Goal: Task Accomplishment & Management: Complete application form

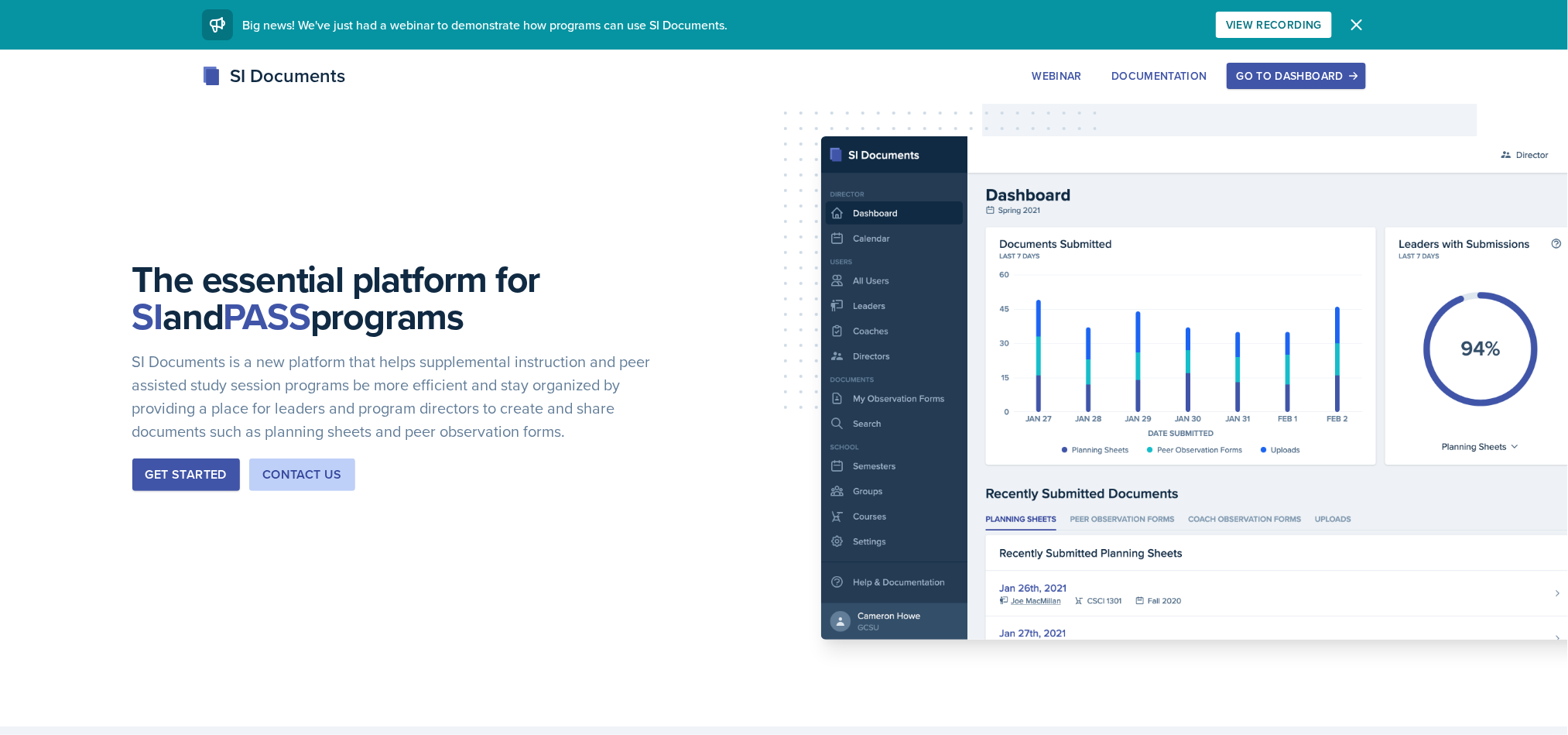
click at [1315, 75] on div "Go to Dashboard" at bounding box center [1296, 76] width 119 height 13
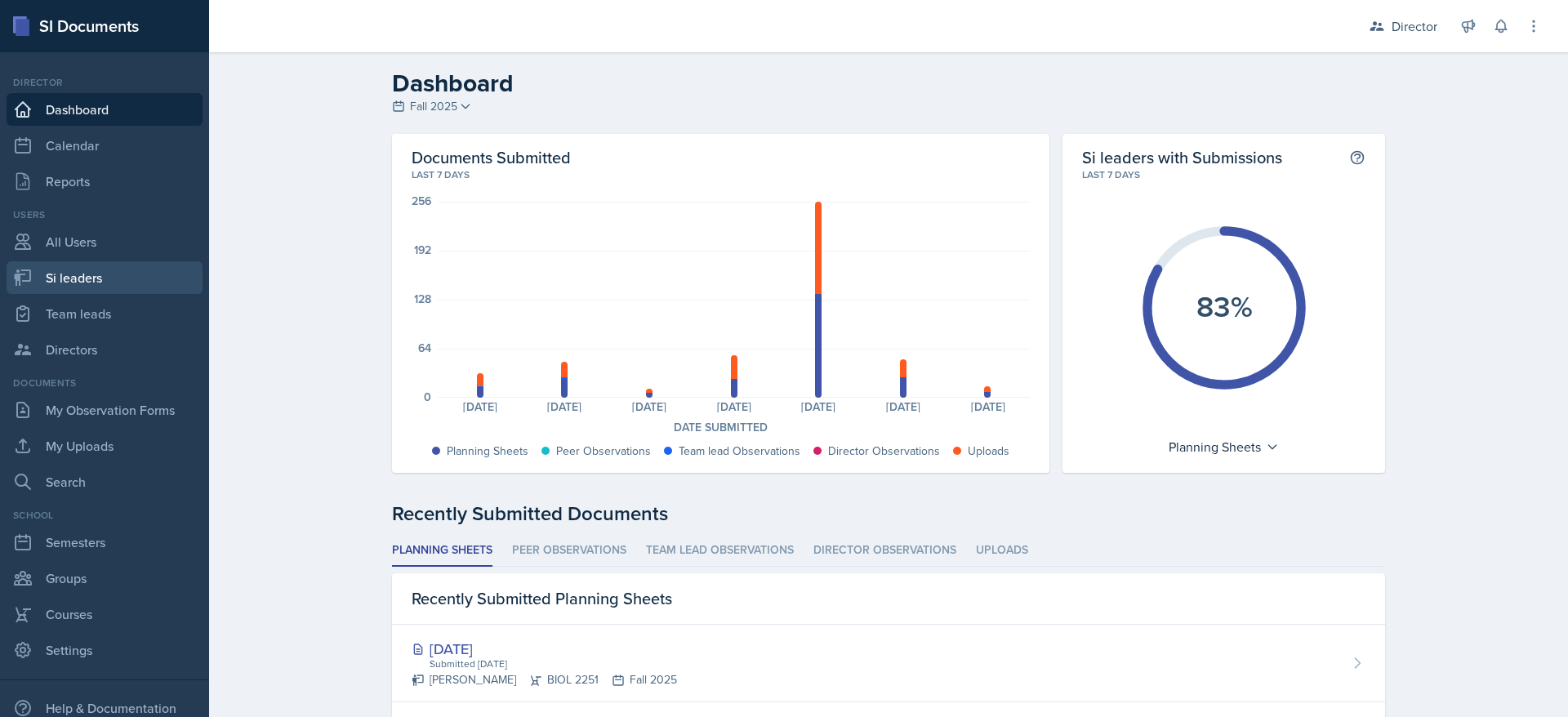
click at [78, 283] on link "Si leaders" at bounding box center [104, 277] width 196 height 32
select select "2bed604d-1099-4043-b1bc-2365e8740244"
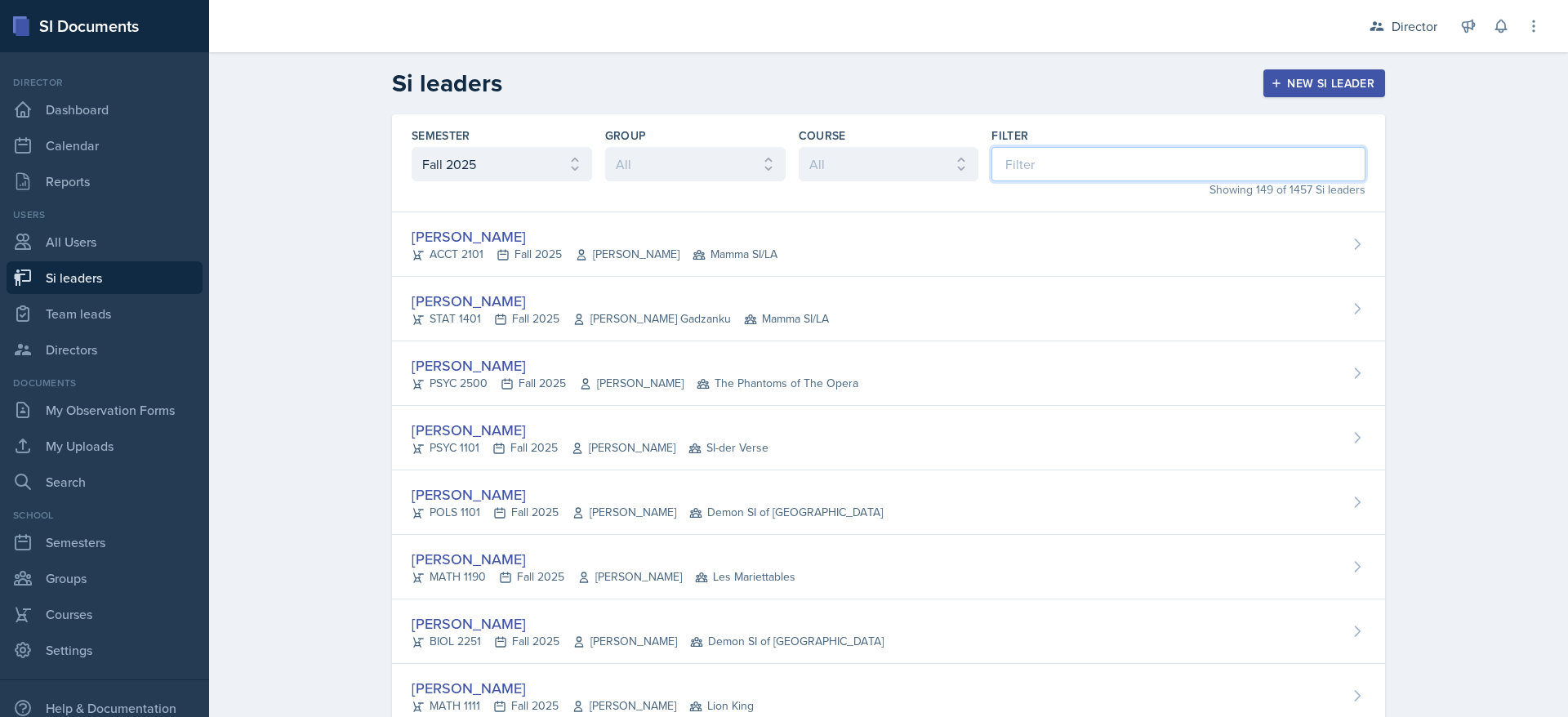
click at [1041, 173] on input at bounding box center [1178, 164] width 374 height 34
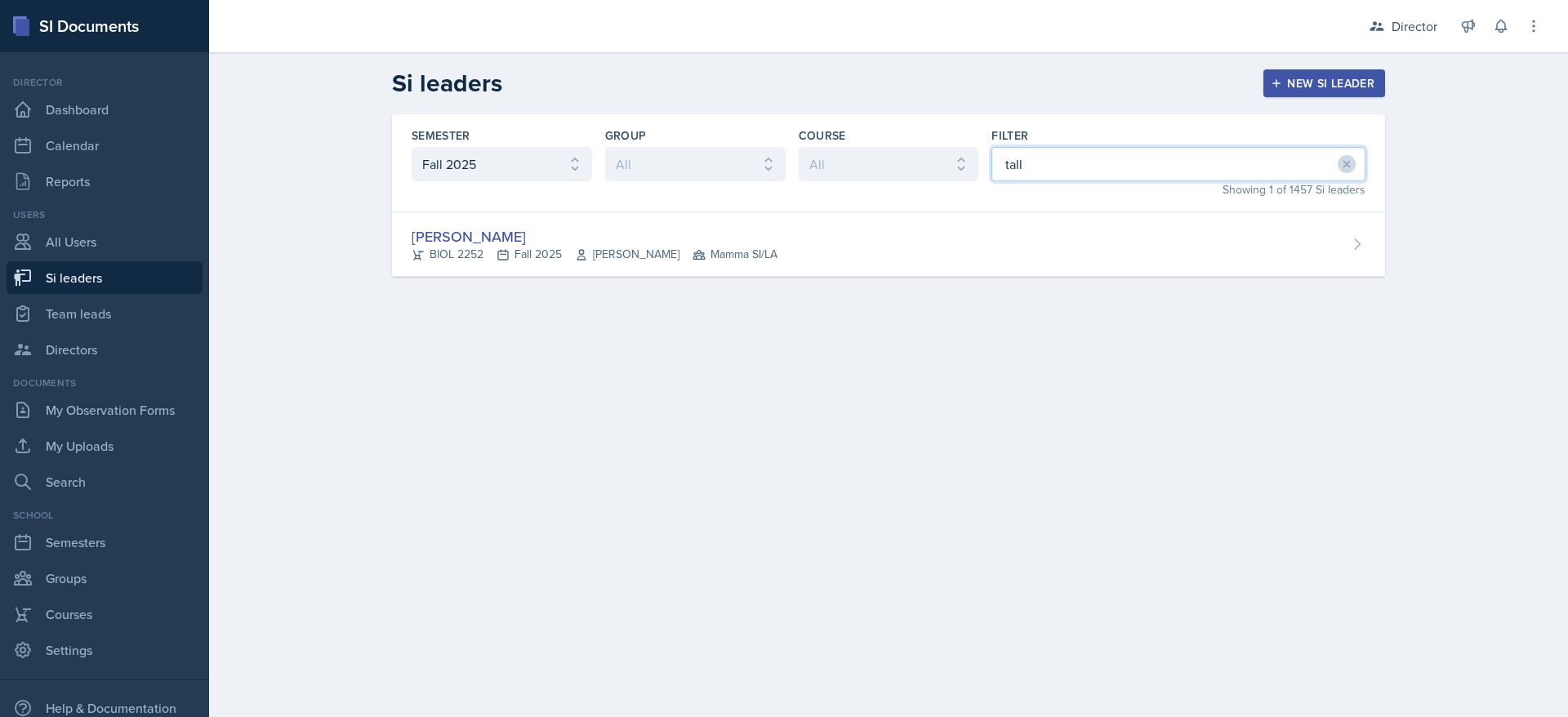
type input "tall"
click at [968, 230] on div "William Talley BIOL 2252 Fall 2025 Steven Caras Mamma SI/LA" at bounding box center [888, 244] width 993 height 64
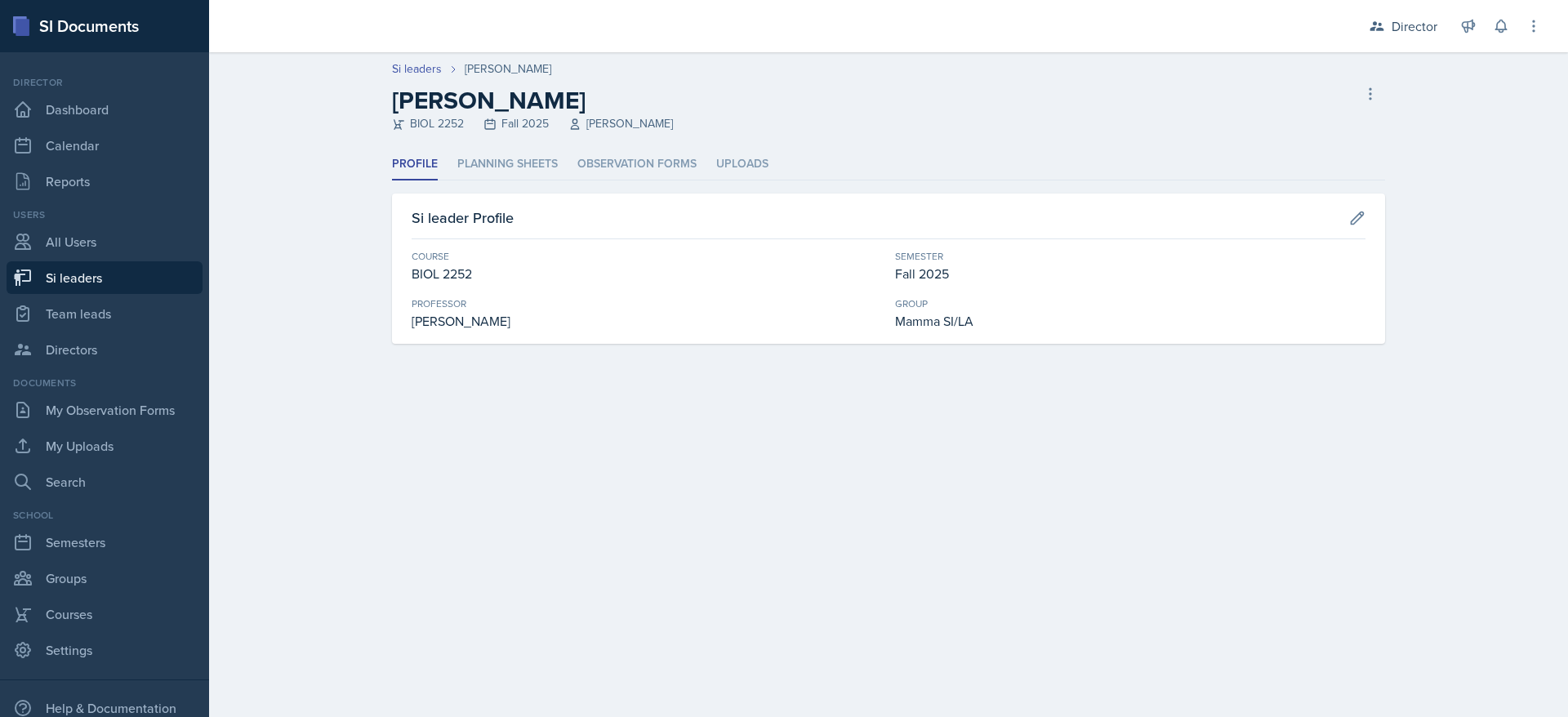
click at [502, 153] on li "Planning Sheets" at bounding box center [508, 165] width 100 height 32
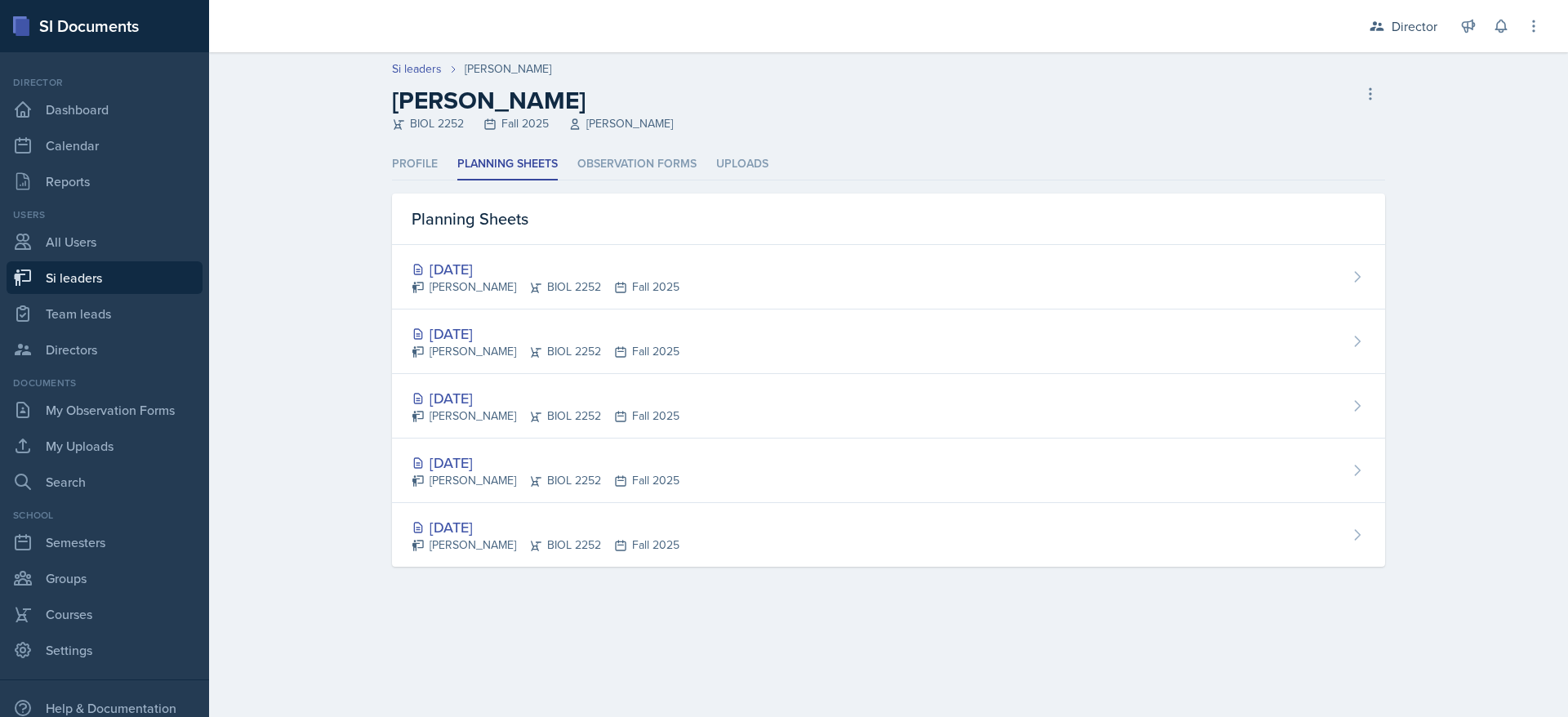
click at [589, 324] on div "[DATE]" at bounding box center [545, 333] width 268 height 22
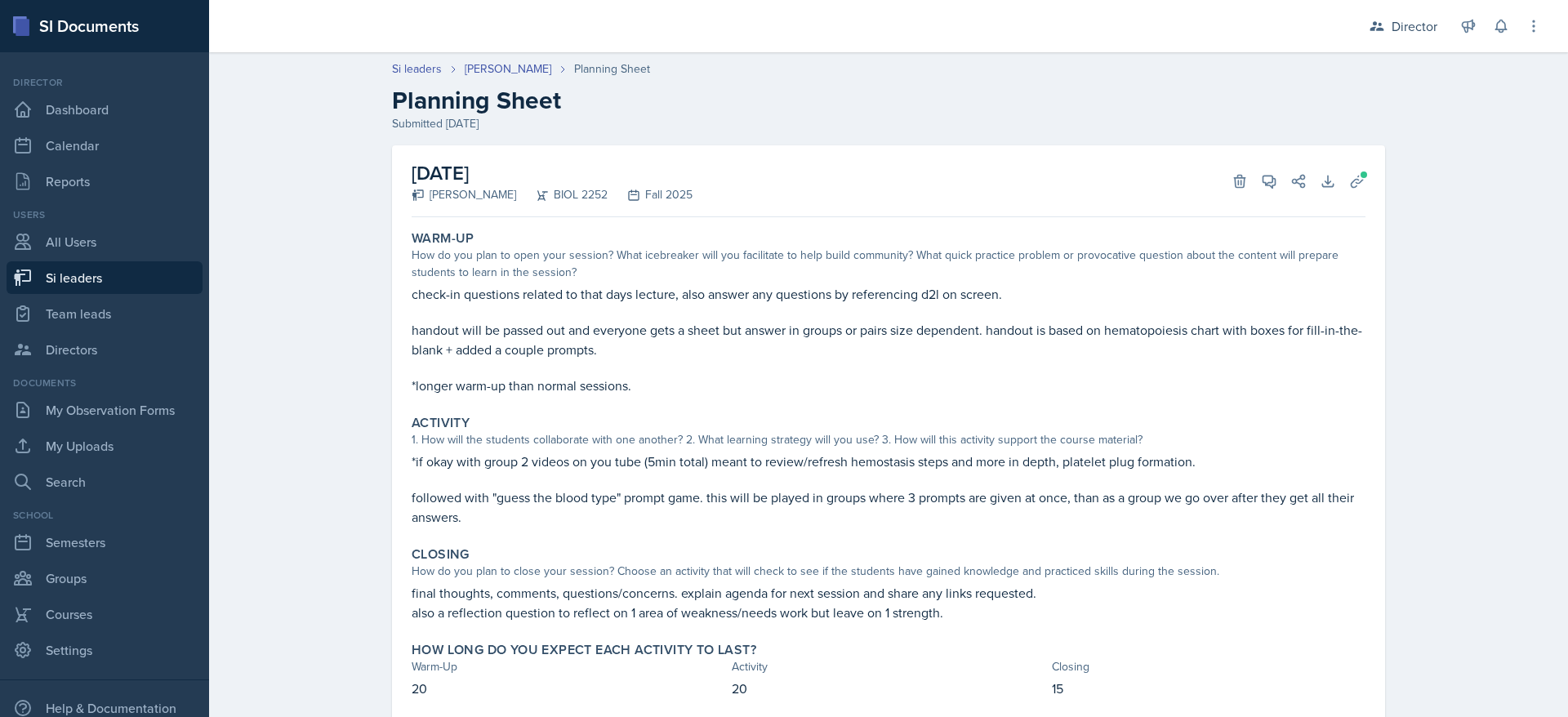
scroll to position [47, 0]
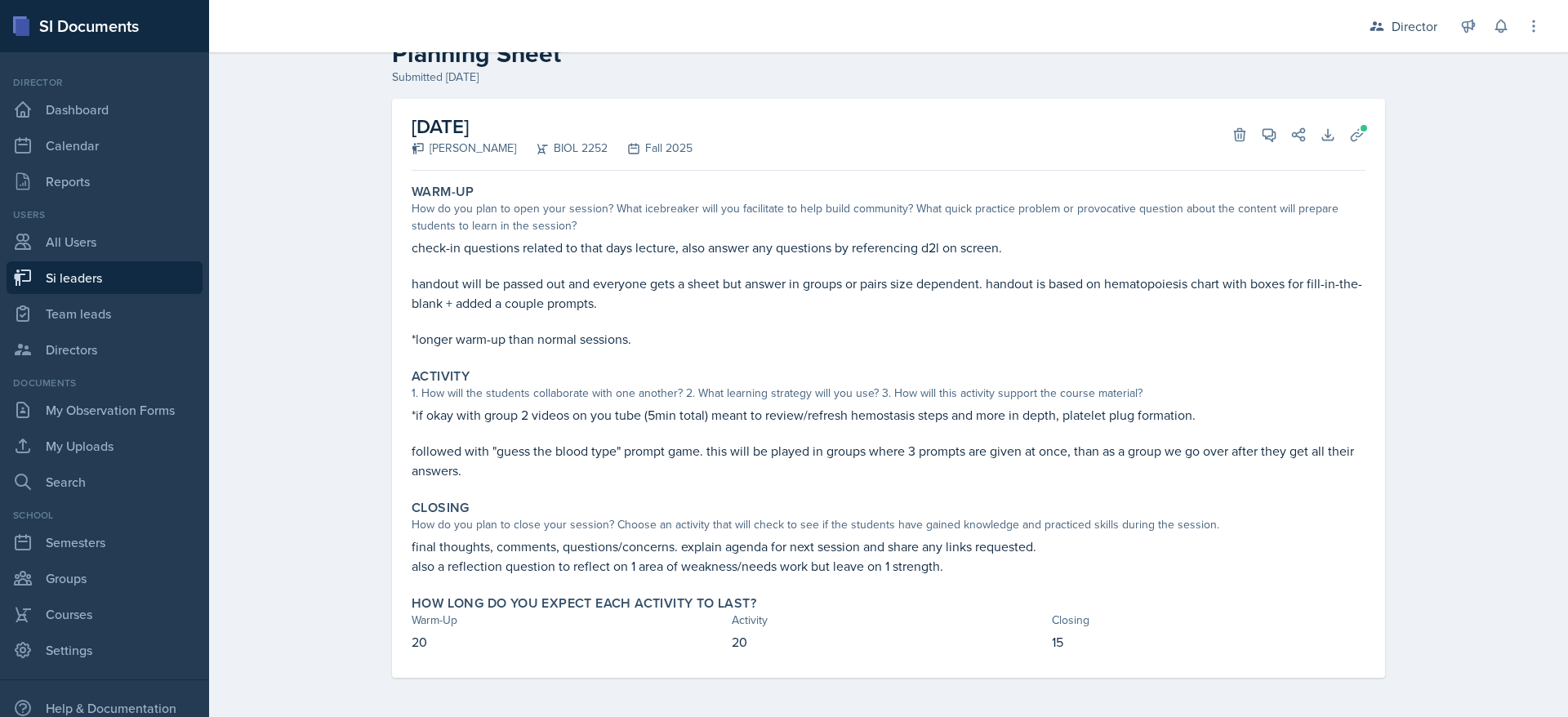
click at [1258, 150] on div "September 2nd, 2025 William Talley BIOL 2252 Fall 2025 Delete View Comments Com…" at bounding box center [888, 134] width 954 height 72
click at [1268, 141] on button "View Comments" at bounding box center [1269, 134] width 30 height 30
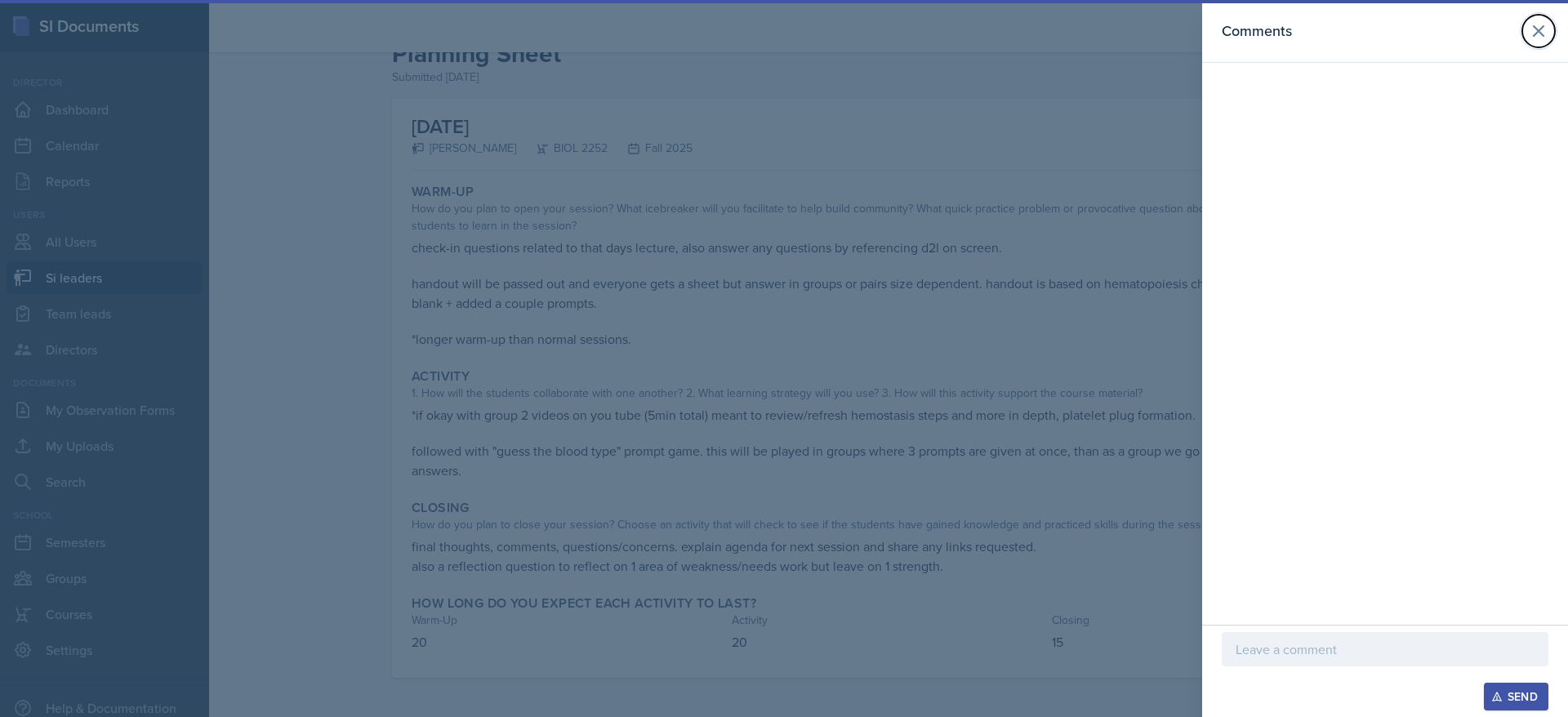
click at [1533, 26] on icon at bounding box center [1538, 31] width 20 height 20
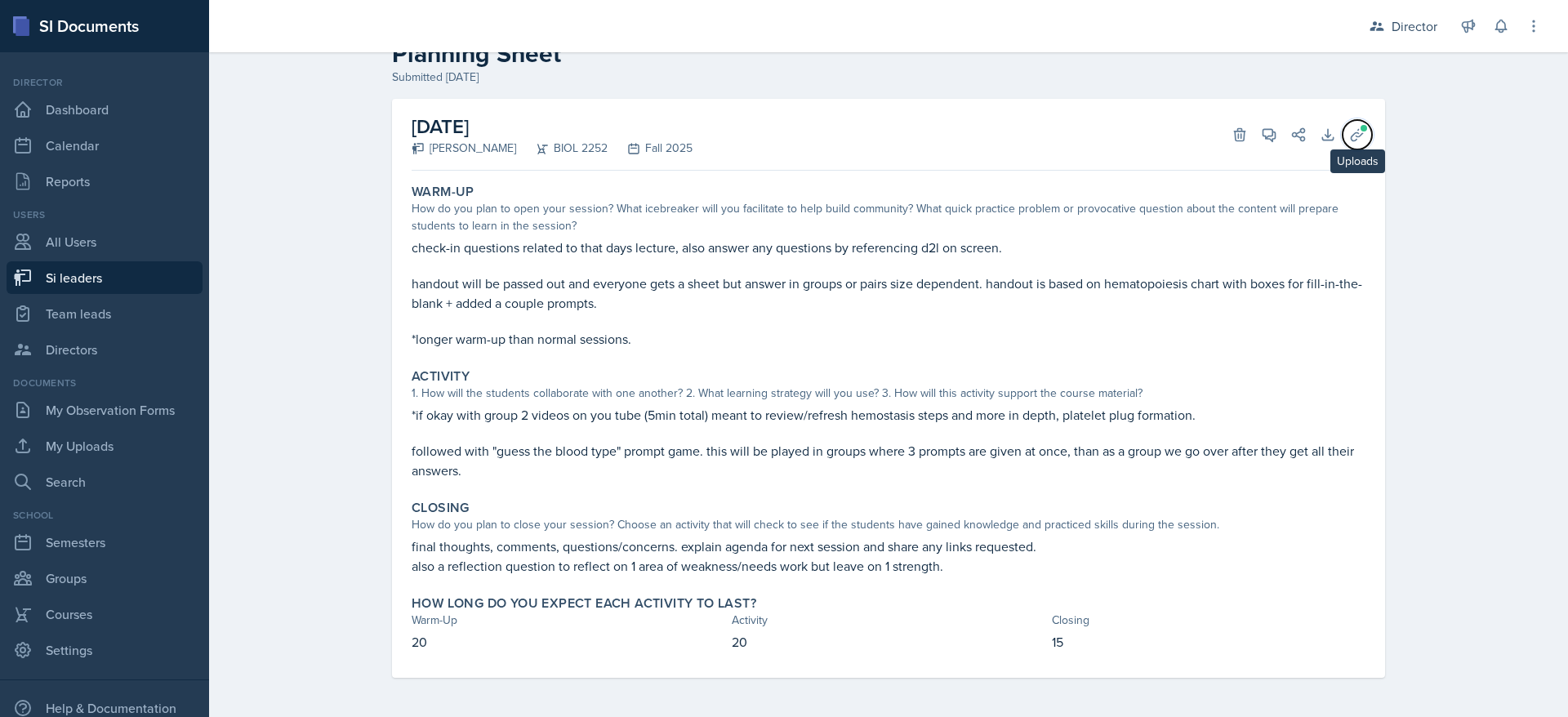
click at [1350, 144] on button "Uploads" at bounding box center [1357, 134] width 30 height 30
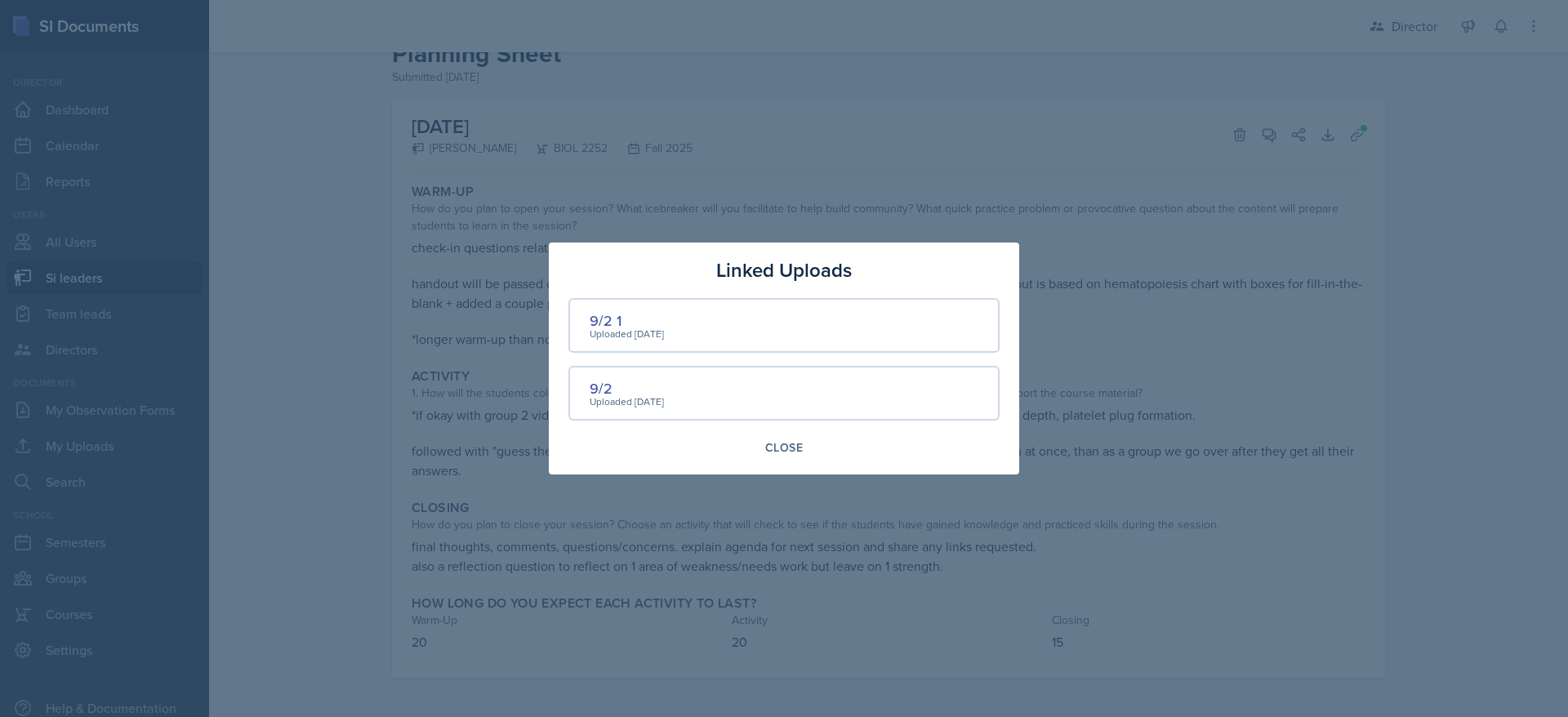
click at [619, 317] on div "9/2 1" at bounding box center [626, 320] width 74 height 22
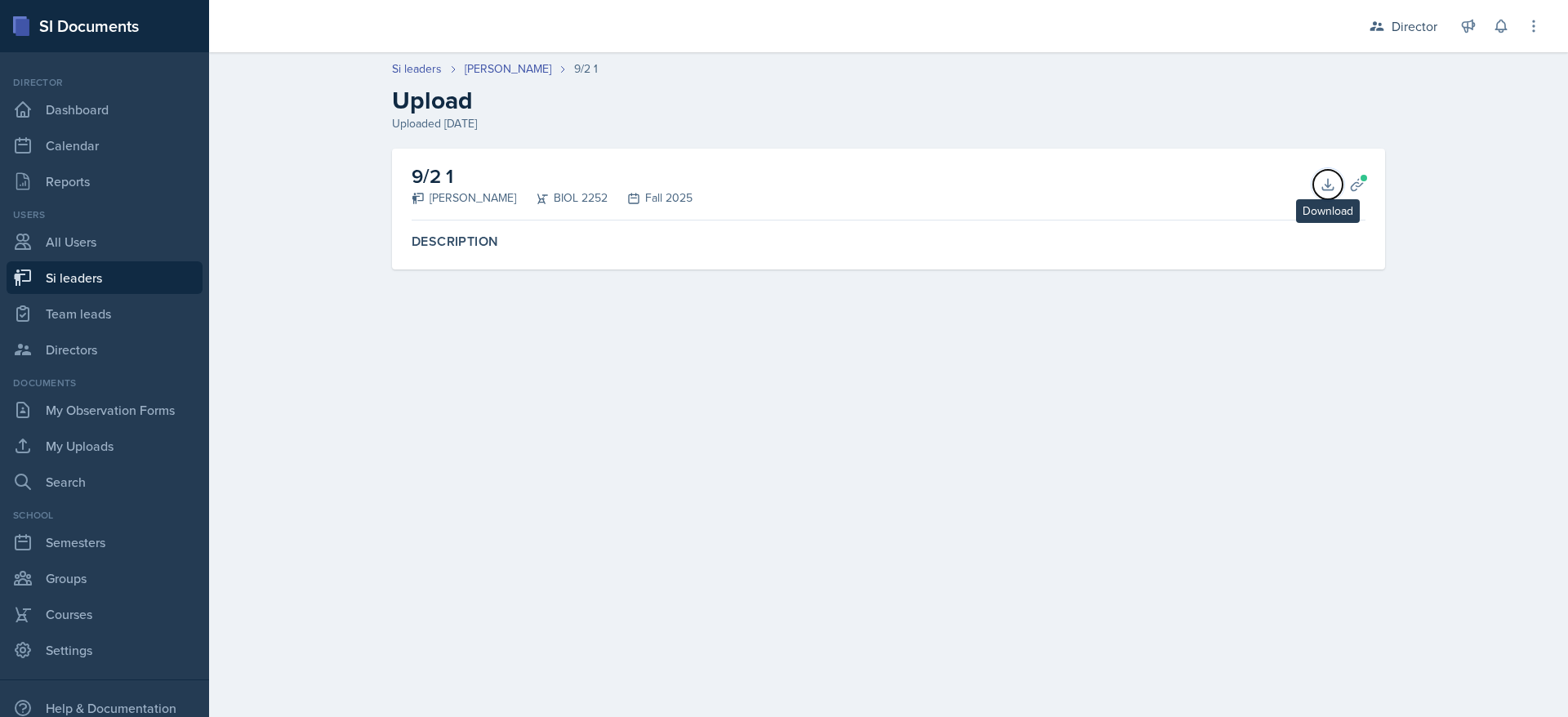
click at [1326, 194] on button "Download" at bounding box center [1328, 184] width 30 height 30
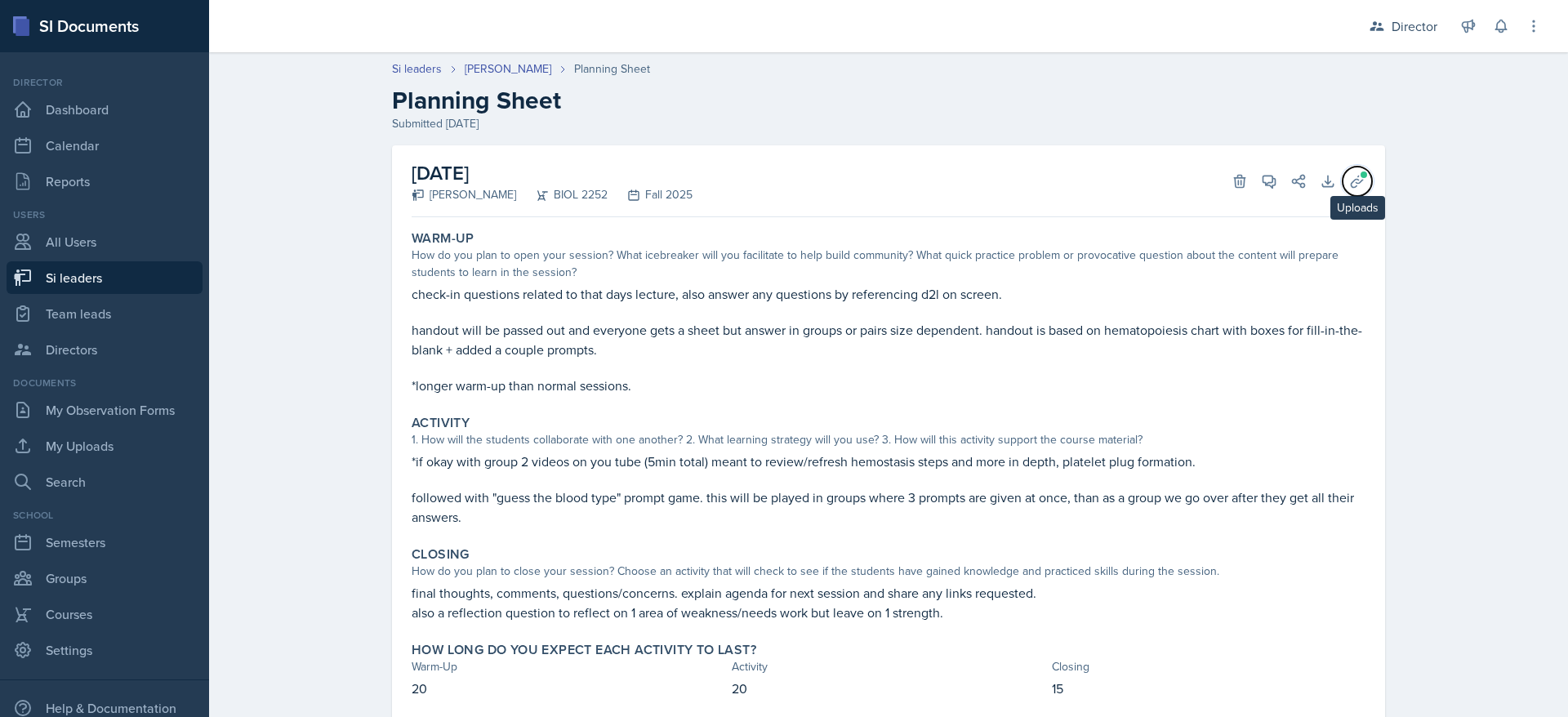
click at [1351, 182] on icon at bounding box center [1358, 181] width 13 height 13
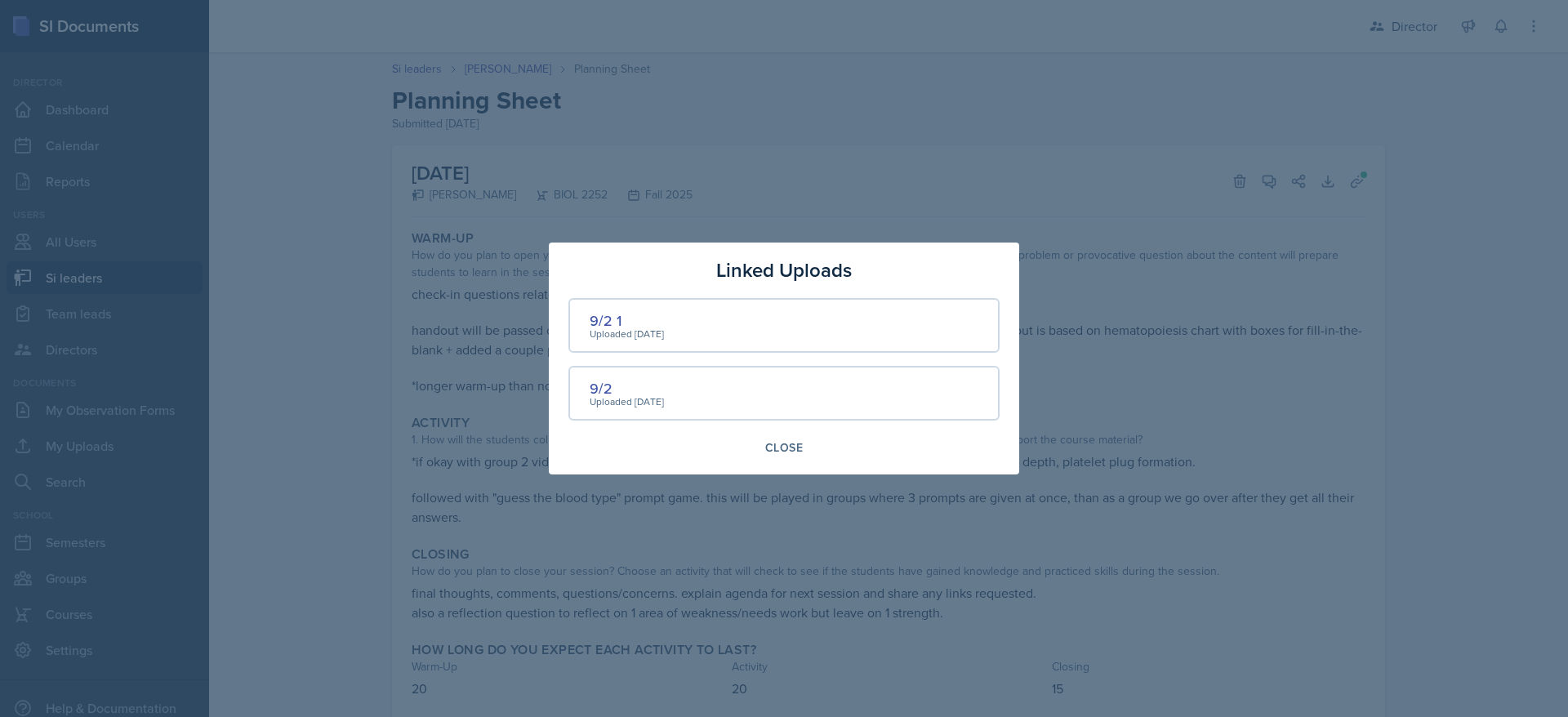
click at [609, 381] on div "9/2" at bounding box center [626, 388] width 74 height 22
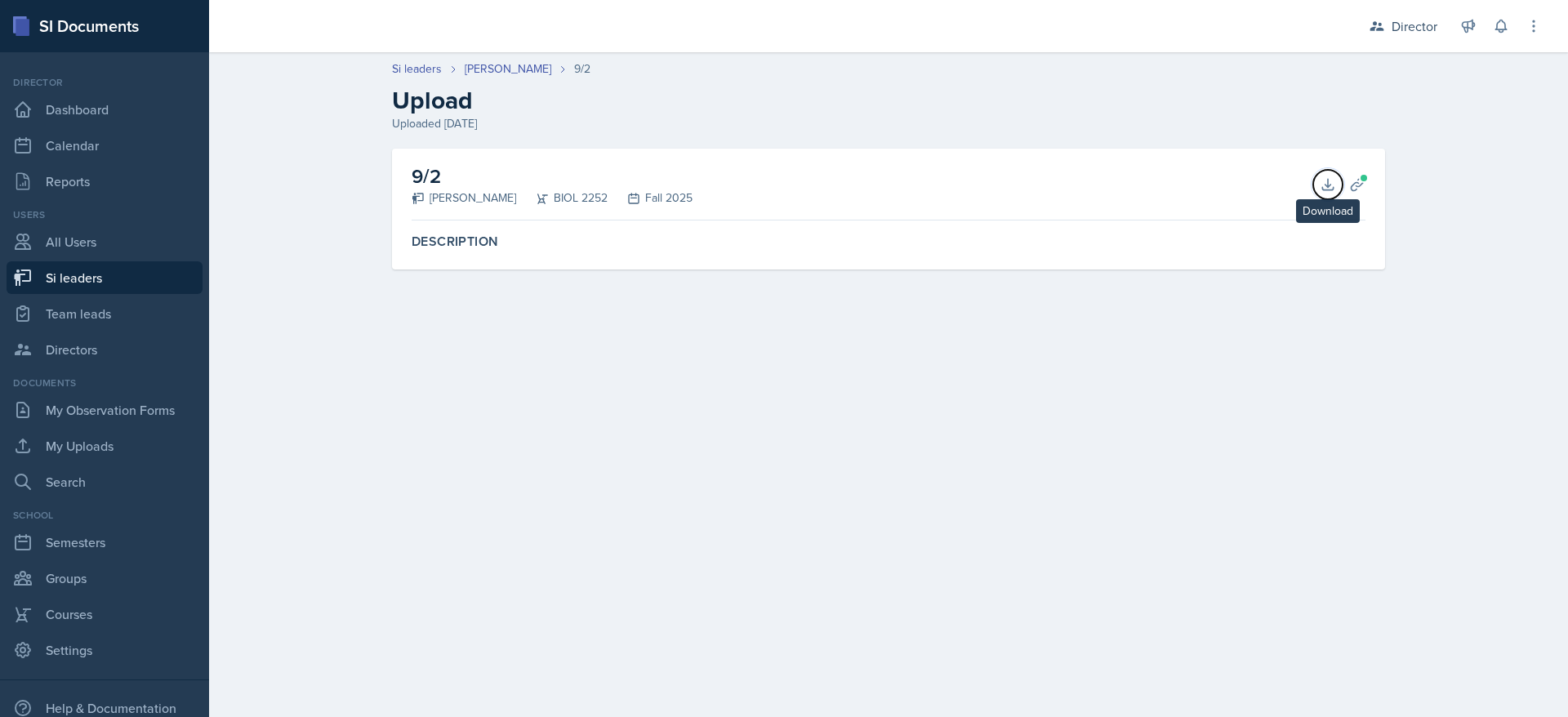
click at [1323, 192] on button "Download" at bounding box center [1328, 184] width 30 height 30
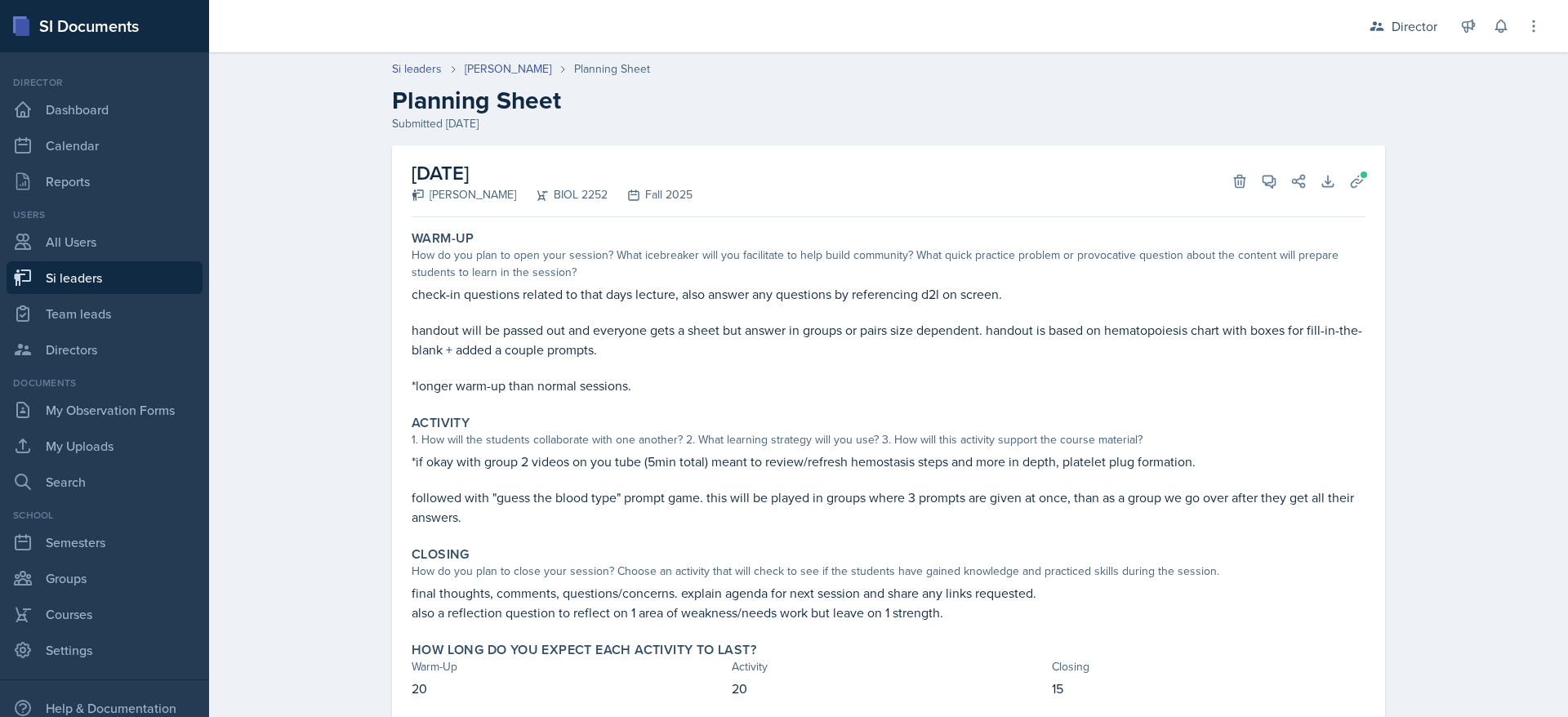
scroll to position [47, 0]
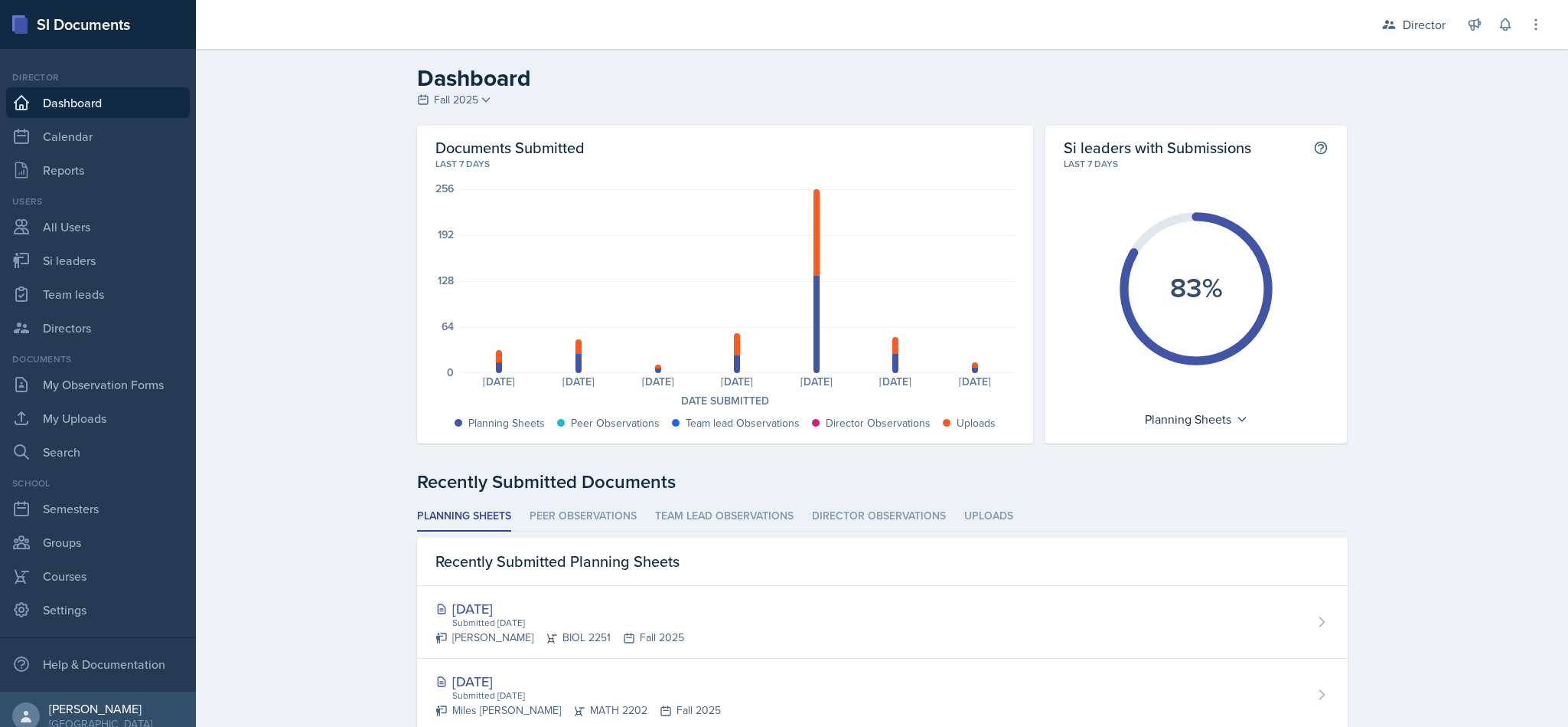
click at [1421, 19] on div "Director" at bounding box center [1424, 24] width 43 height 18
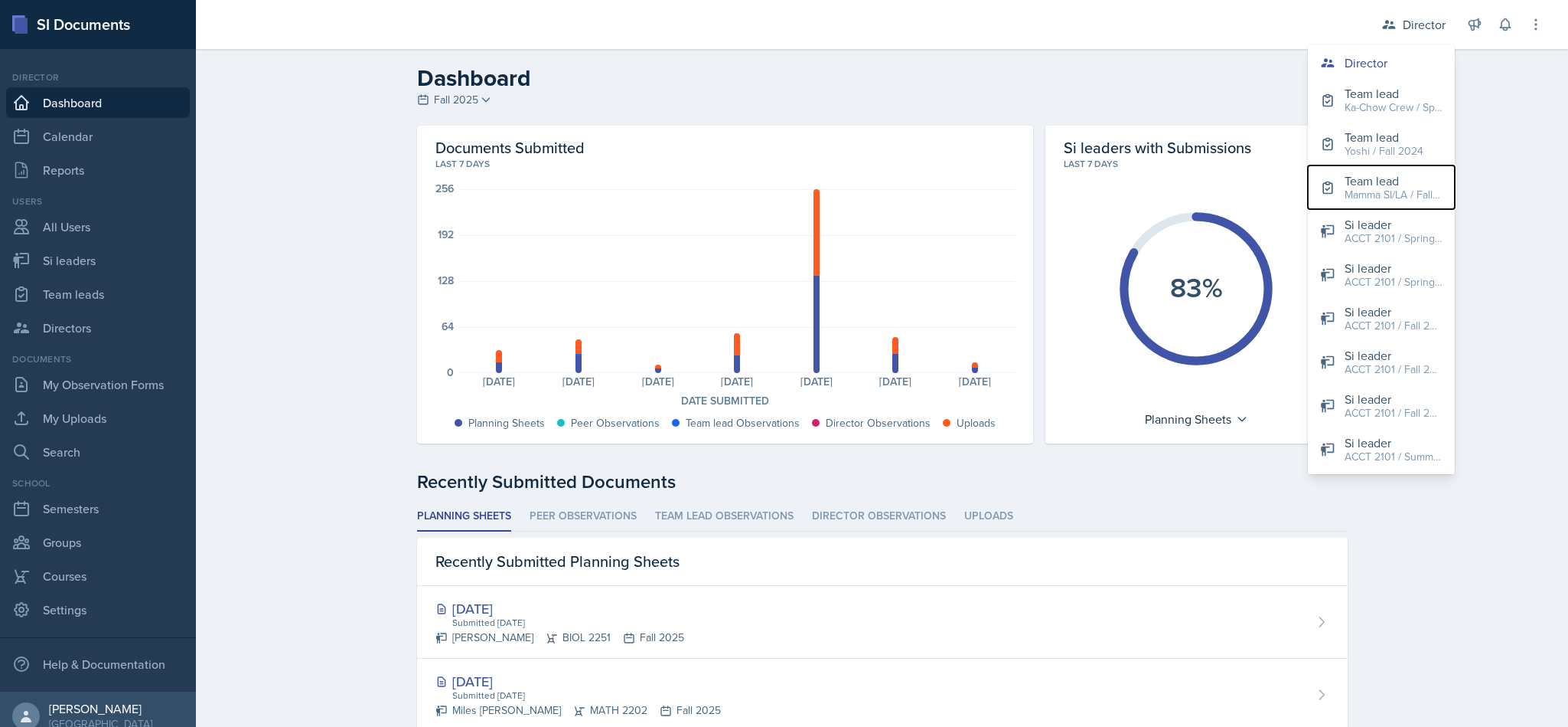
click at [1388, 182] on div "Team lead" at bounding box center [1393, 180] width 98 height 18
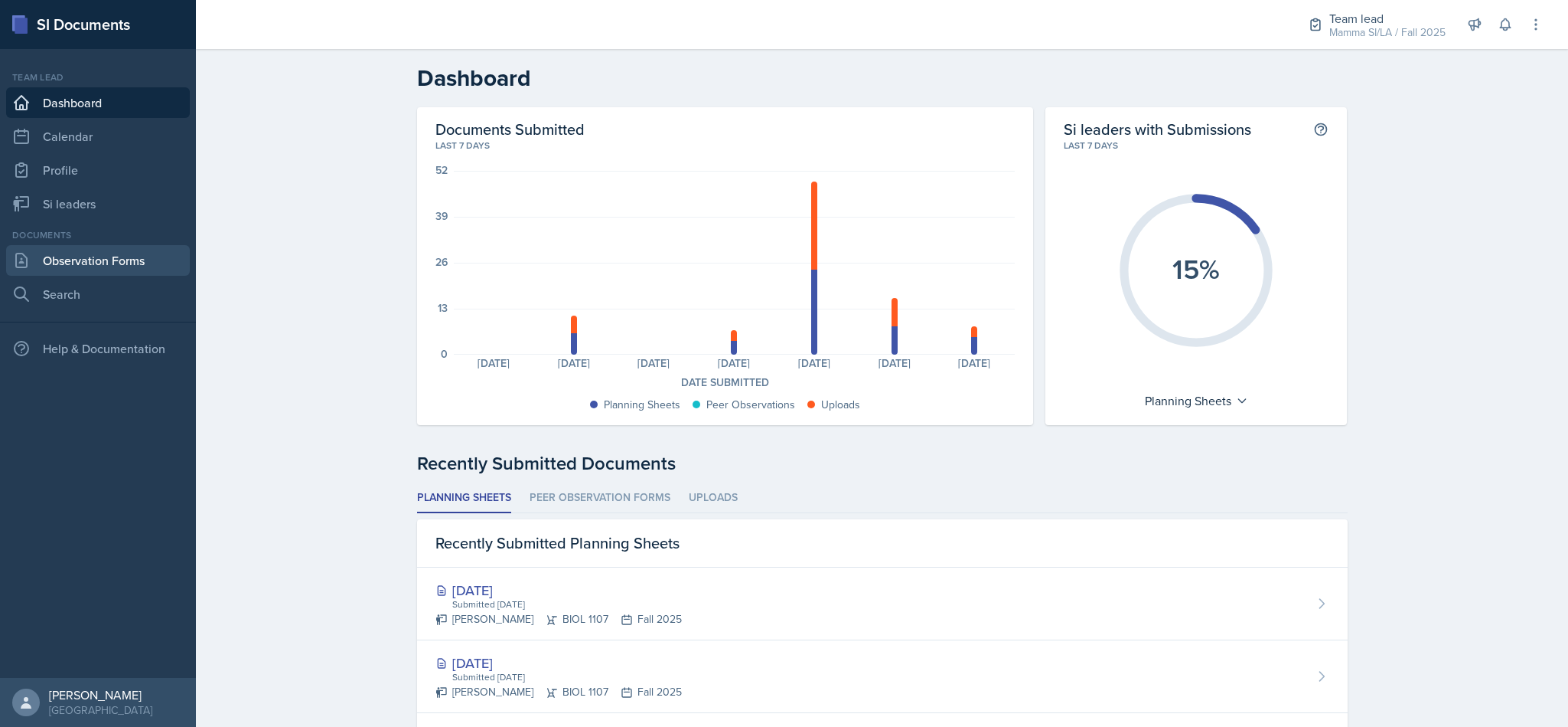
click at [120, 251] on link "Observation Forms" at bounding box center [97, 260] width 184 height 30
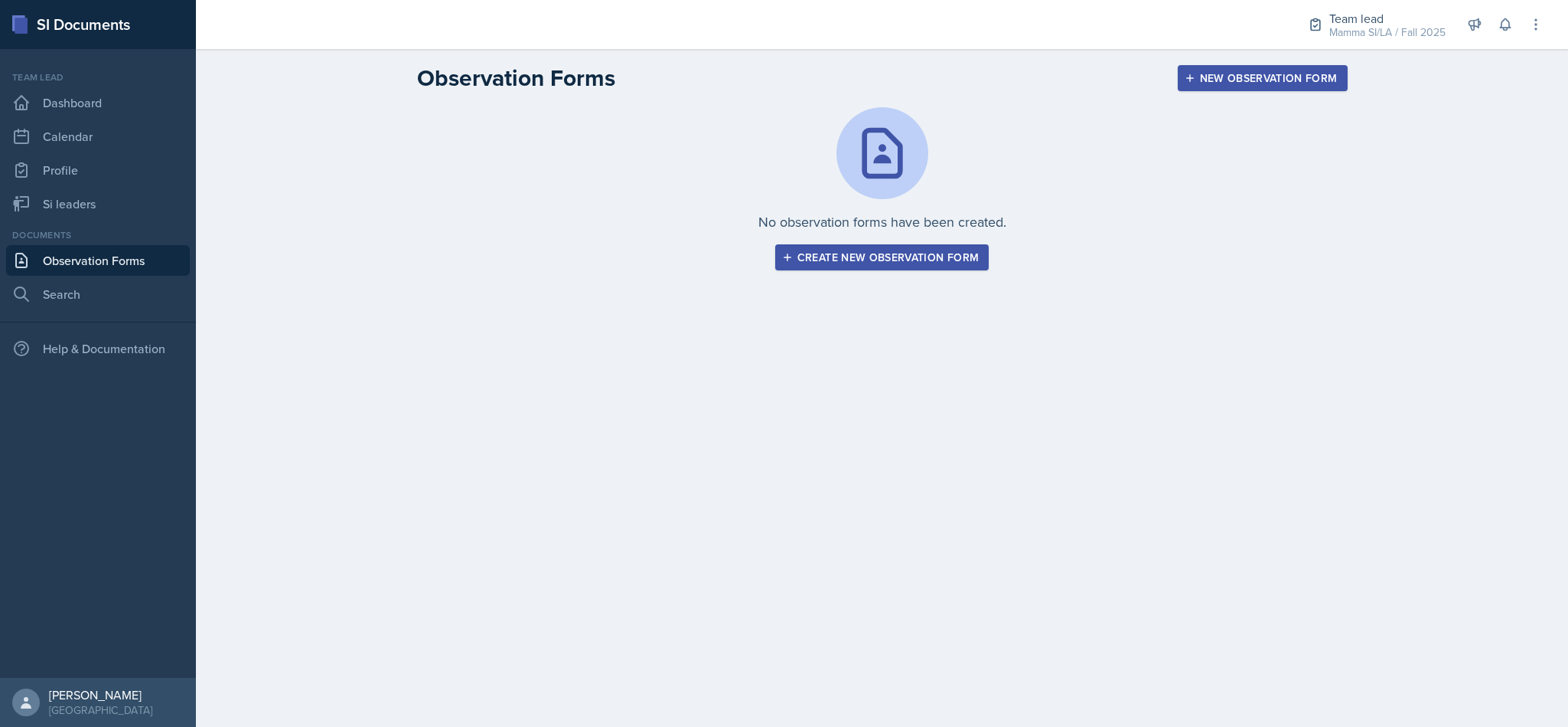
click at [955, 258] on div "Create new observation form" at bounding box center [882, 257] width 194 height 13
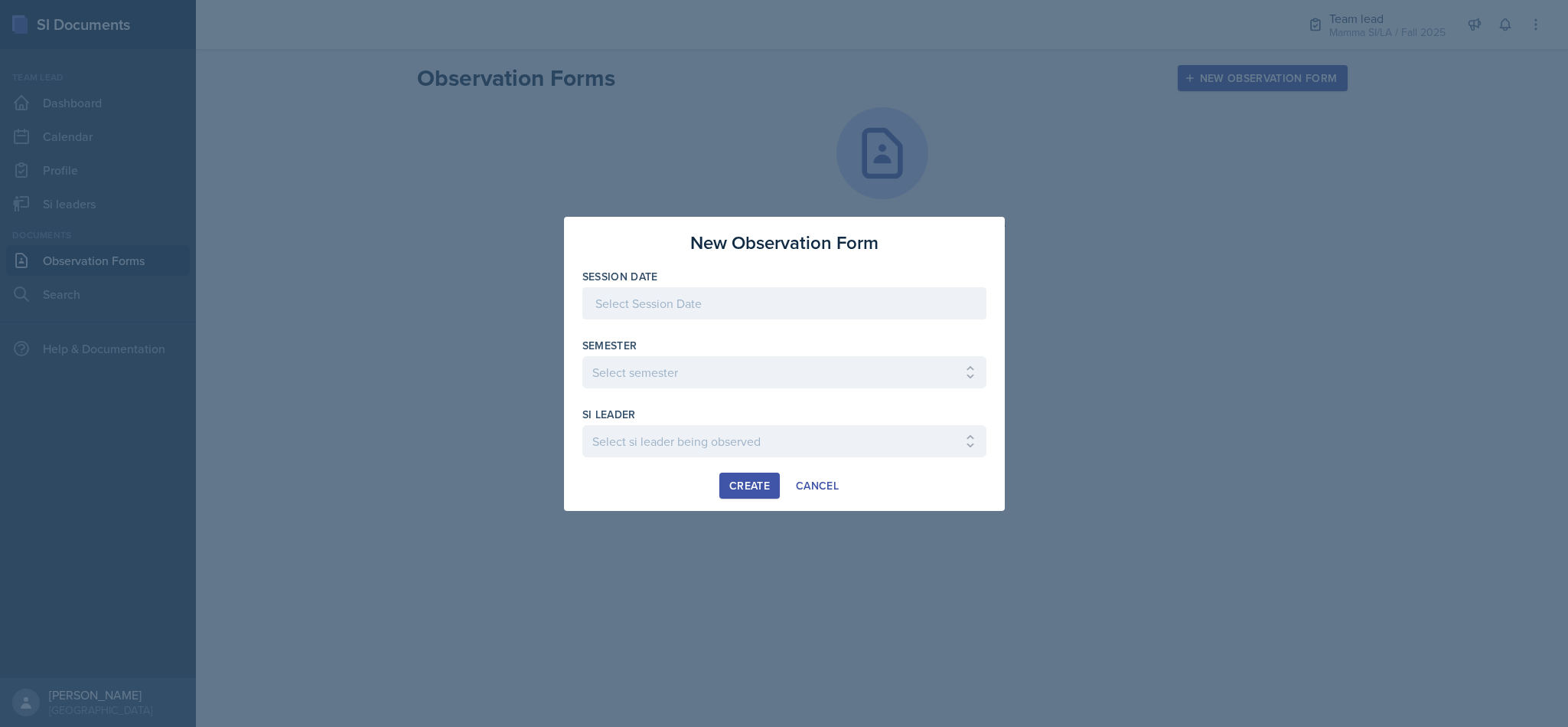
click at [767, 315] on div at bounding box center [784, 303] width 404 height 32
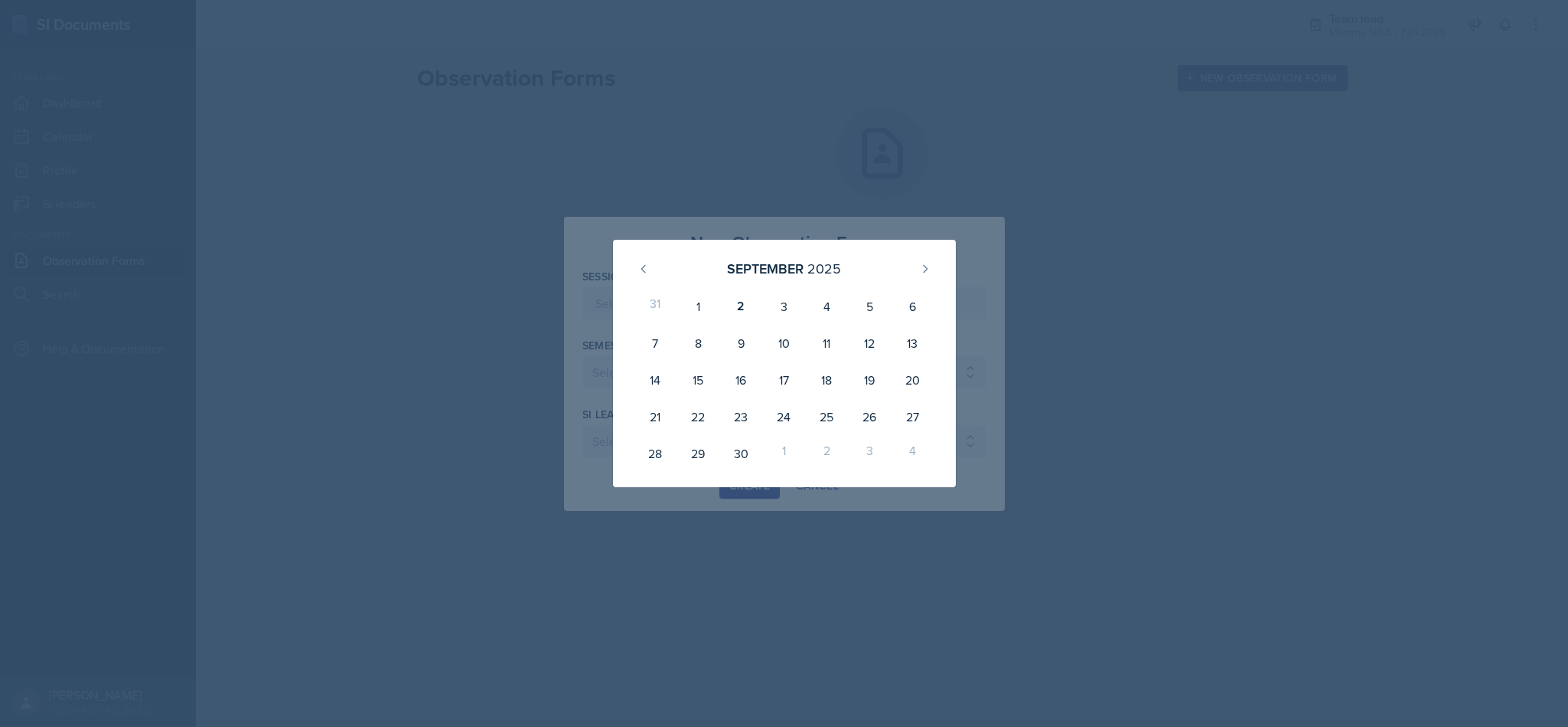
click at [748, 301] on div "2" at bounding box center [740, 306] width 43 height 37
type input "[DATE]"
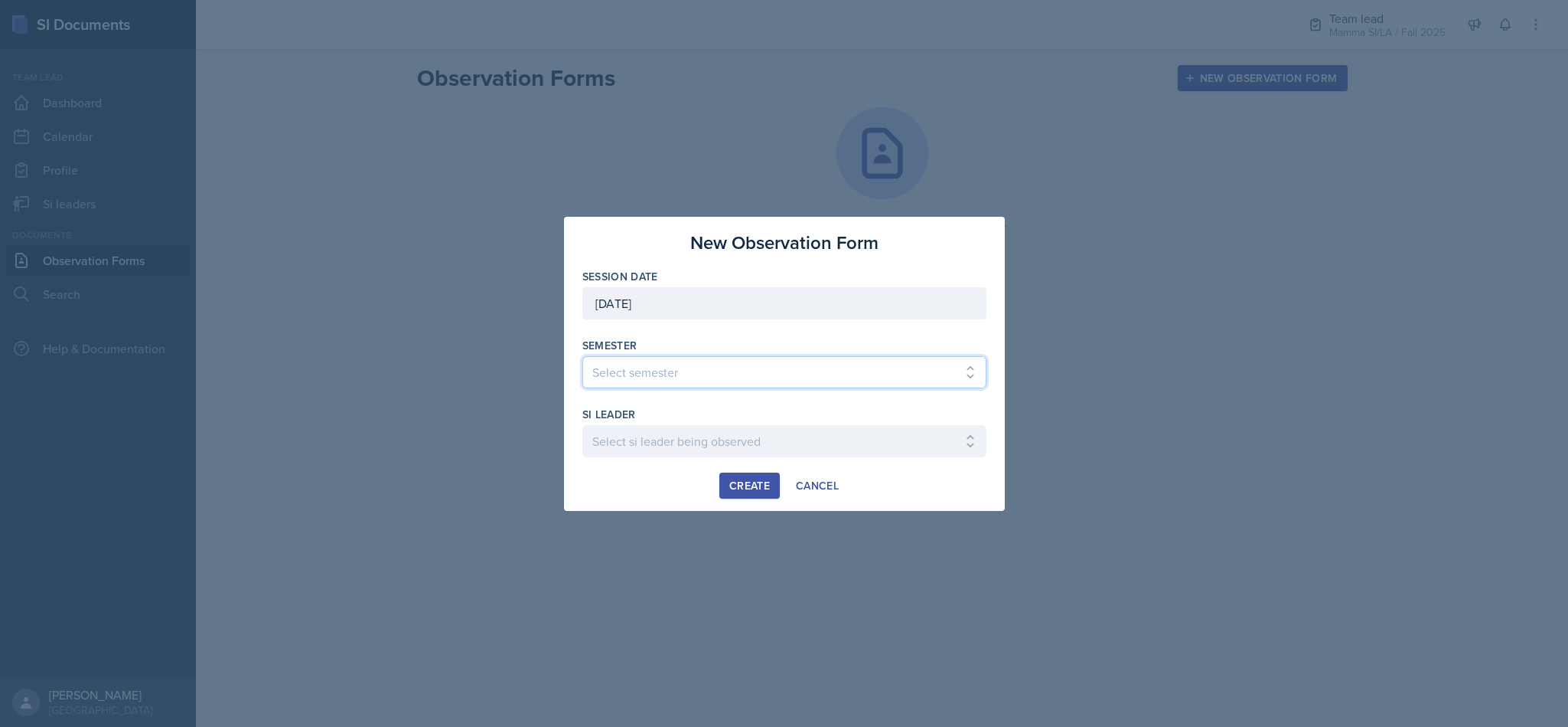
click at [742, 368] on select "Select semester All Spring 2021 Summer 2021 Spring 2022 Fall 2020 Fall 2021 Fal…" at bounding box center [784, 372] width 404 height 32
select select "2bed604d-1099-4043-b1bc-2365e8740244"
click at [582, 356] on select "Select semester All Spring 2021 Summer 2021 Spring 2022 Fall 2020 Fall 2021 Fal…" at bounding box center [784, 372] width 404 height 32
click at [755, 437] on select "Select si leader being observed [PERSON_NAME] / CHEM 1211 / Demon SI of [GEOGRA…" at bounding box center [784, 441] width 404 height 32
click at [956, 488] on div "Create Cancel" at bounding box center [784, 485] width 404 height 26
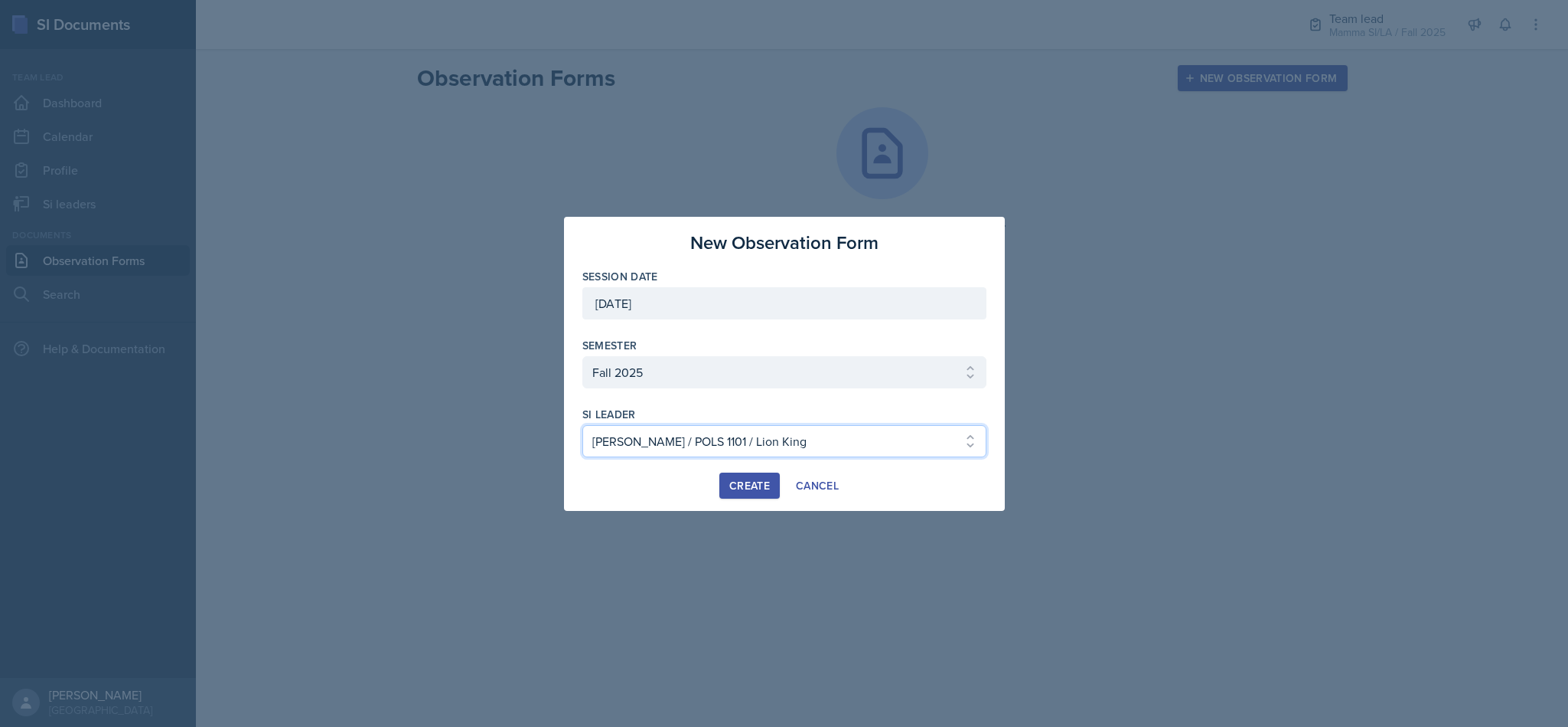
click at [839, 434] on select "Select si leader being observed [PERSON_NAME] / CHEM 1211 / Demon SI of [GEOGRA…" at bounding box center [784, 441] width 404 height 32
select select "0a8a5a48-1a59-4180-82de-ab0058c2a86a"
click at [582, 425] on select "Select si leader being observed [PERSON_NAME] / CHEM 1211 / Demon SI of [GEOGRA…" at bounding box center [784, 441] width 404 height 32
click at [743, 489] on div "Create" at bounding box center [749, 485] width 40 height 13
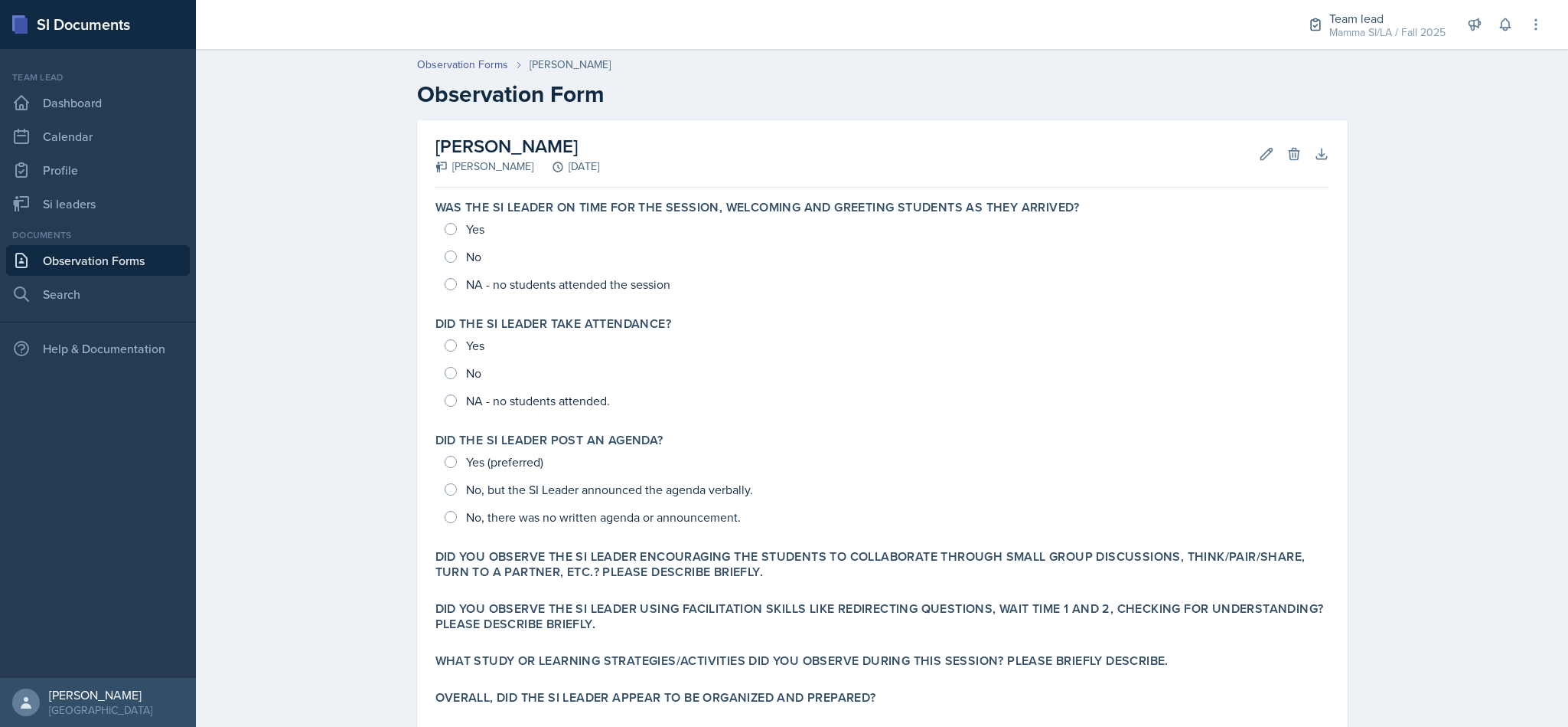
click at [445, 225] on div "Yes No NA - no students attended the session" at bounding box center [882, 256] width 893 height 82
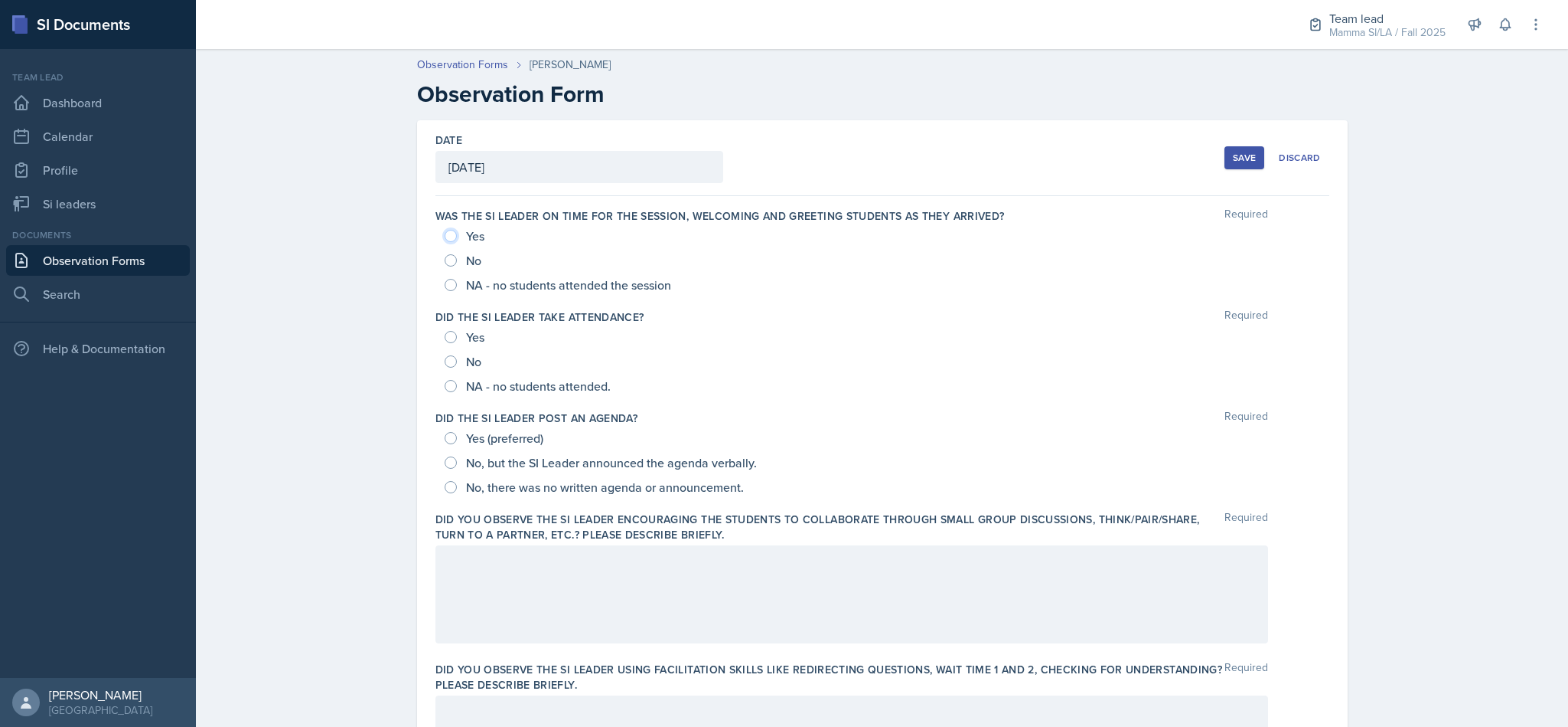
click at [445, 238] on input "Yes" at bounding box center [451, 236] width 13 height 13
radio input "true"
click at [445, 341] on input "Yes" at bounding box center [451, 337] width 13 height 13
radio input "true"
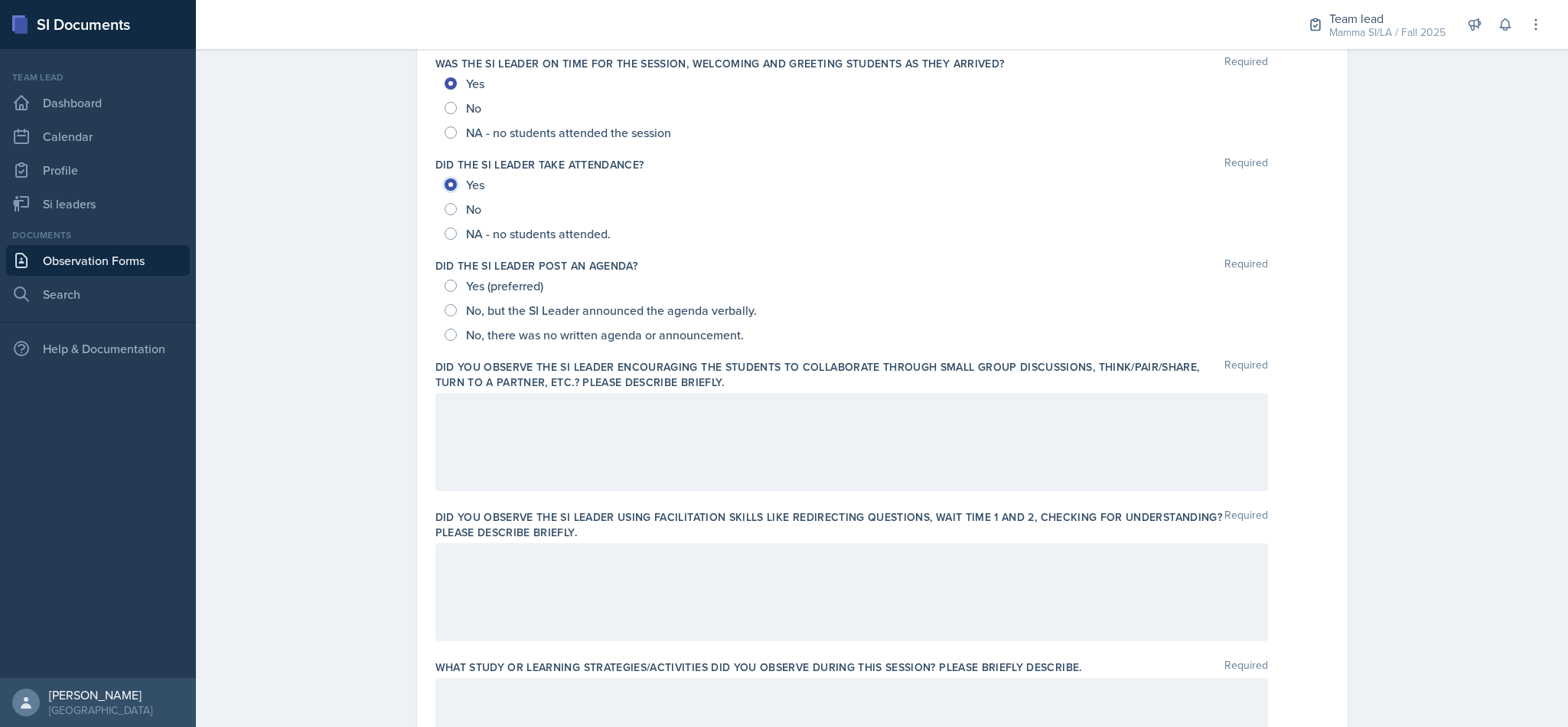
scroll to position [191, 0]
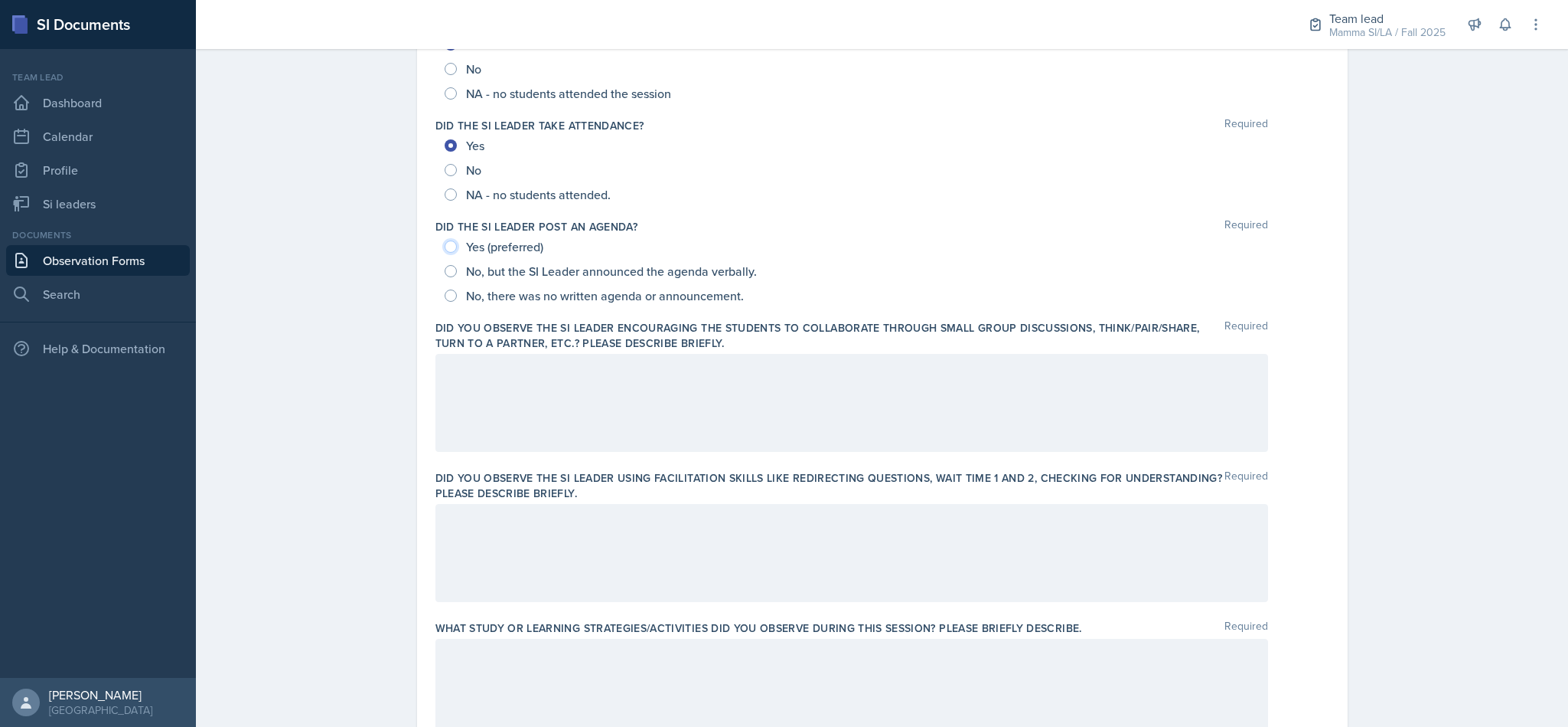
click at [445, 243] on input "Yes (preferred)" at bounding box center [451, 246] width 13 height 13
radio input "true"
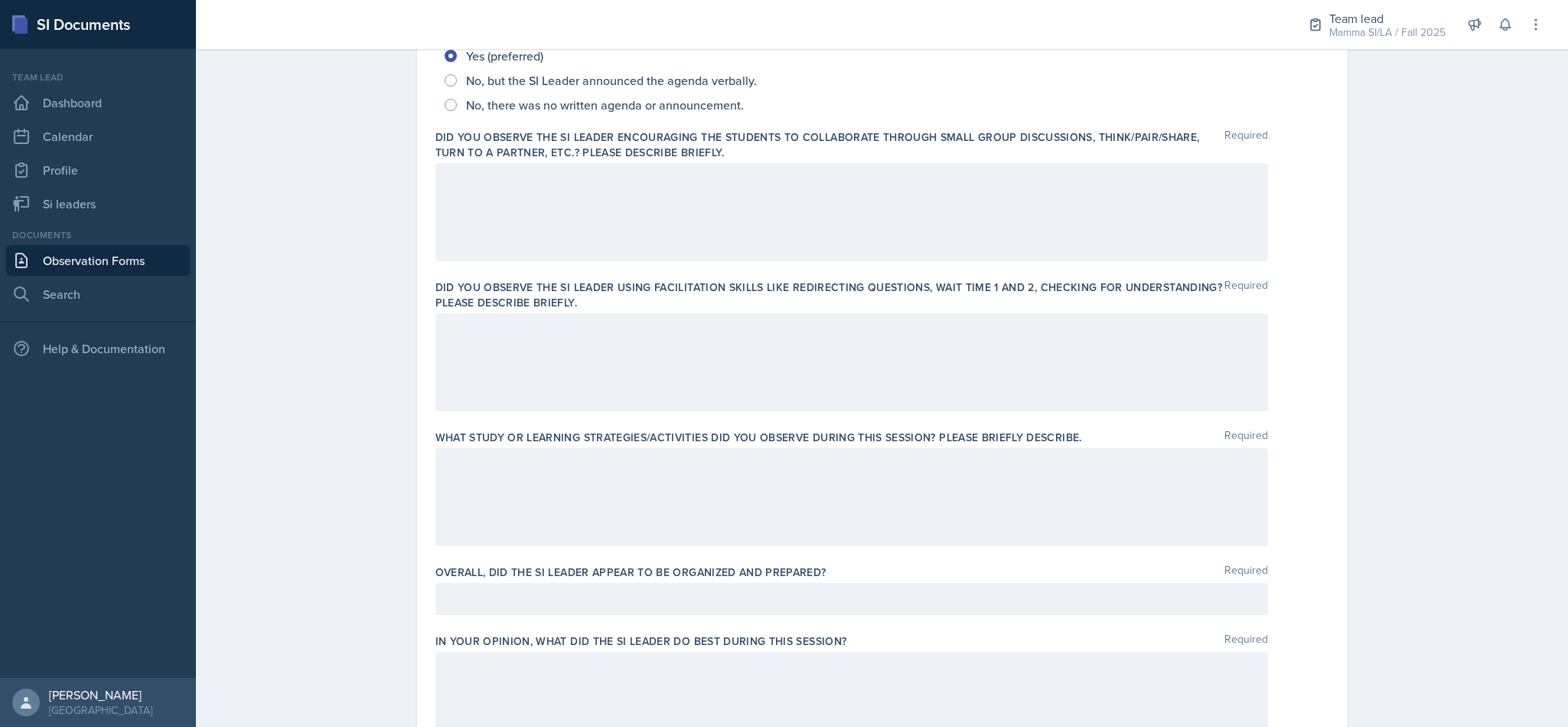
click at [661, 243] on div at bounding box center [852, 212] width 832 height 98
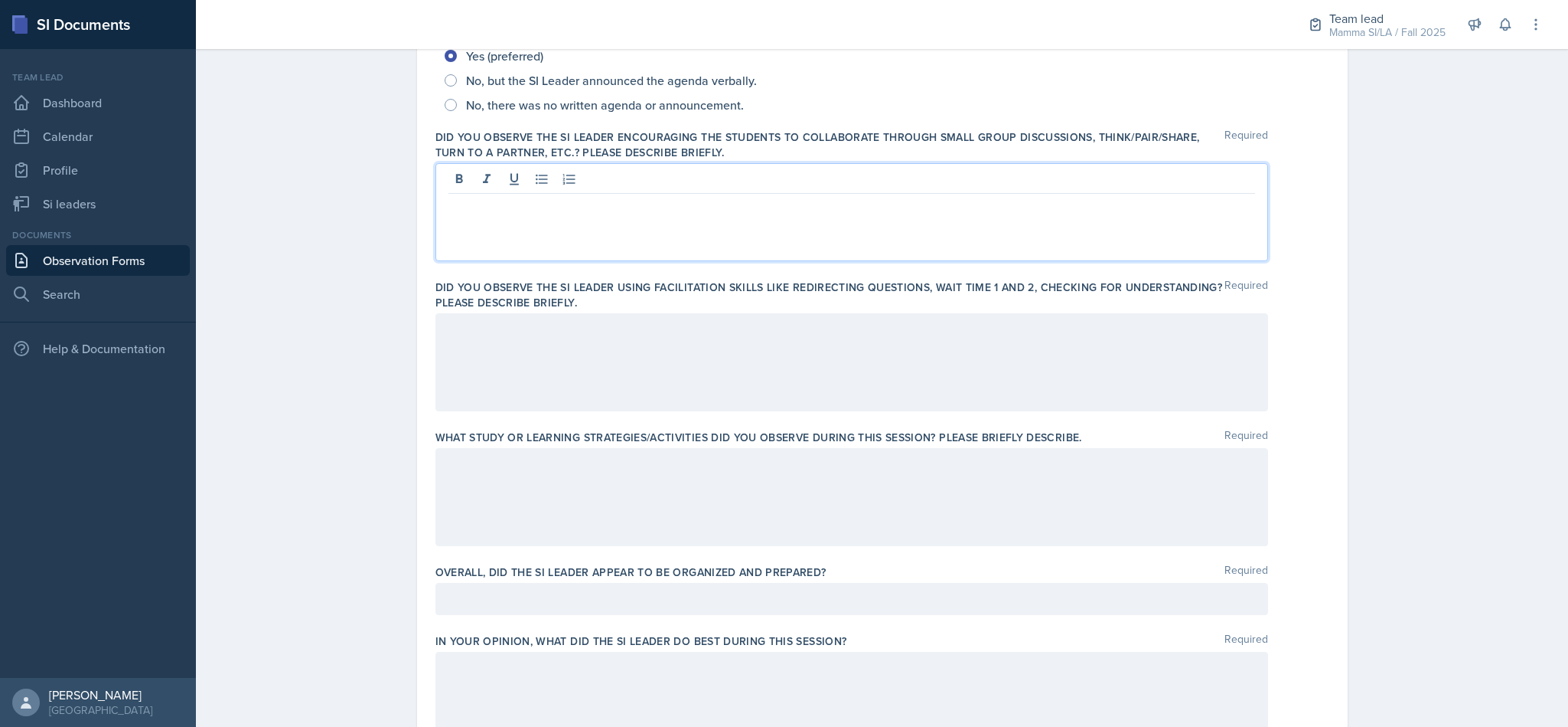
scroll to position [459, 0]
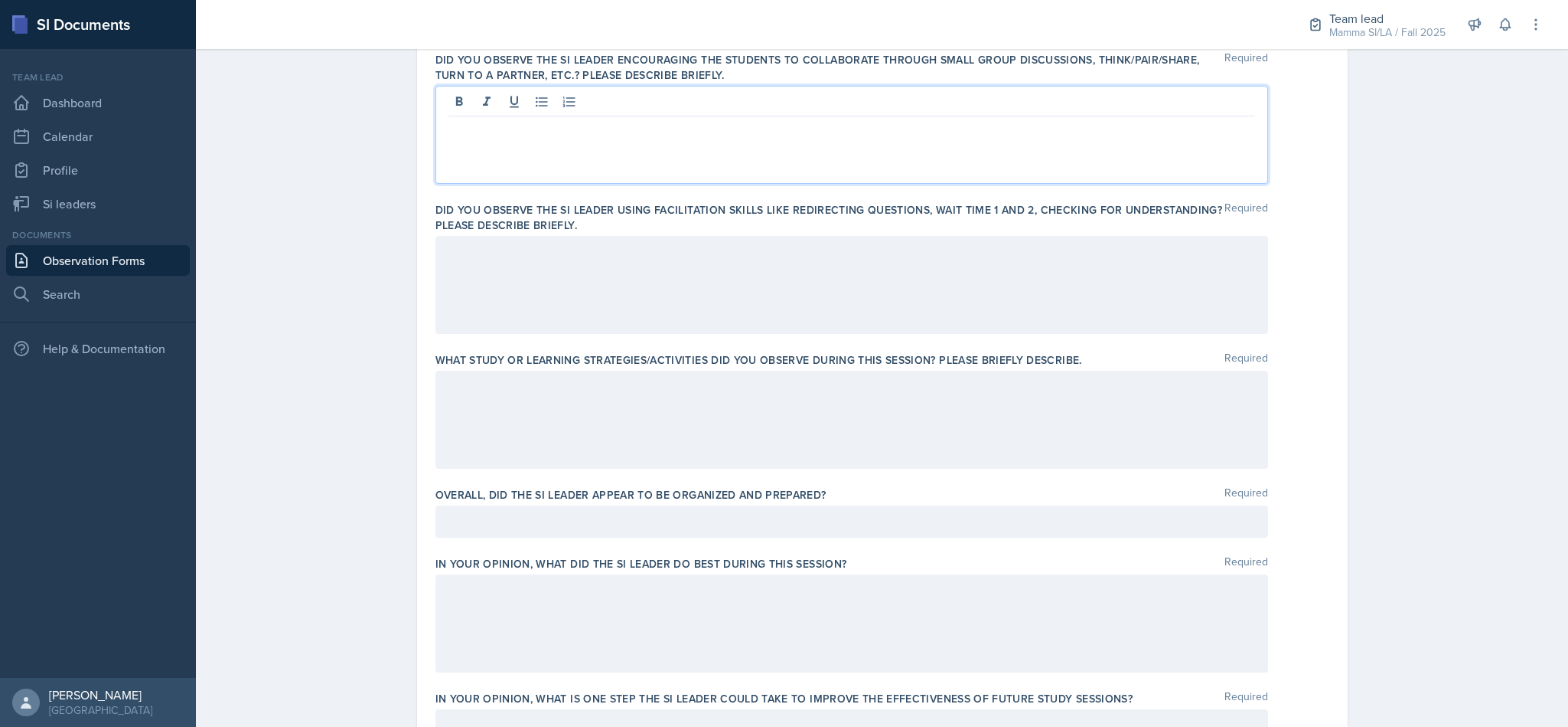
click at [595, 144] on div at bounding box center [852, 134] width 832 height 98
click at [621, 128] on p at bounding box center [851, 128] width 806 height 18
click at [510, 133] on p "In the warm0up the students worked together on a worksheet to" at bounding box center [851, 128] width 806 height 18
click at [904, 125] on p "In the warm-up the students worked together on a worksheet to" at bounding box center [851, 128] width 806 height 18
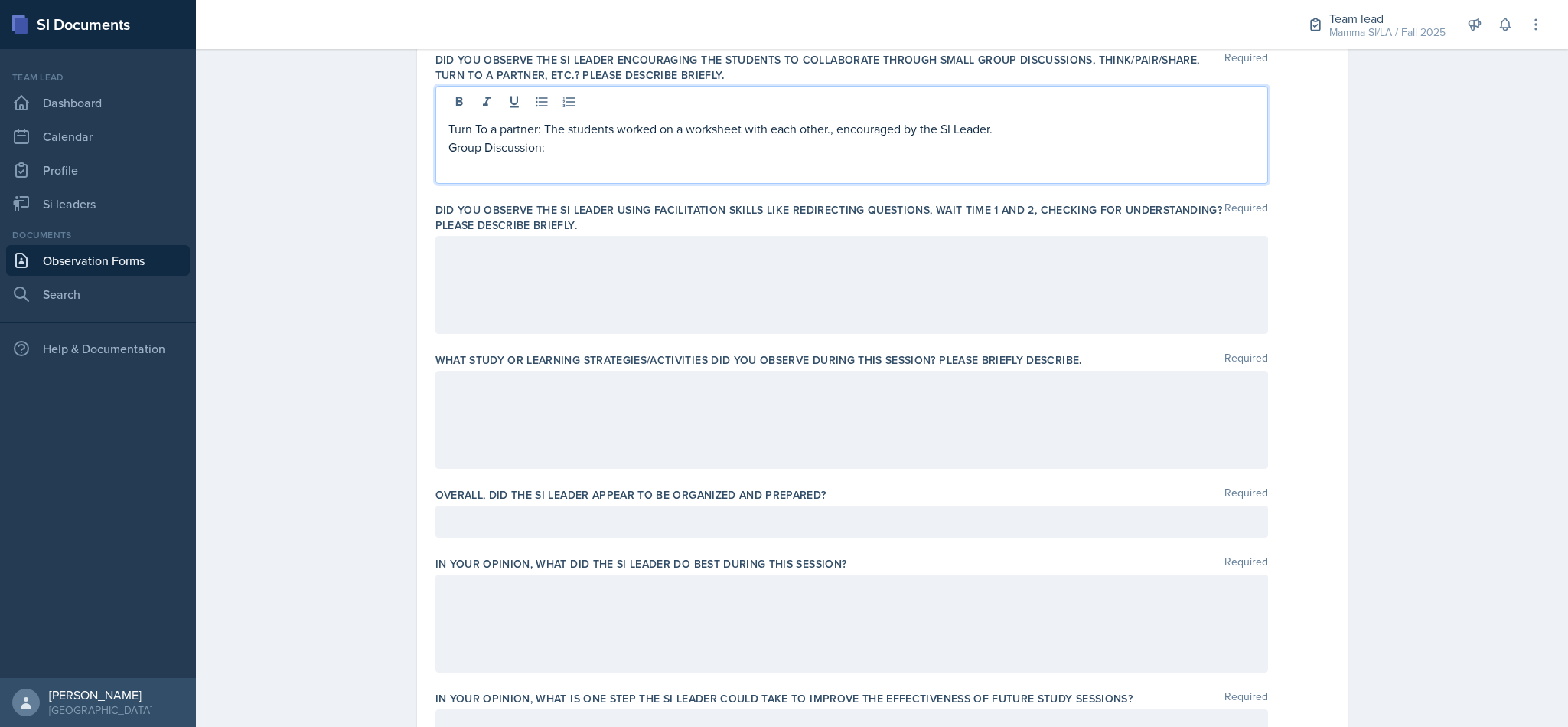
click at [702, 515] on div at bounding box center [852, 521] width 832 height 32
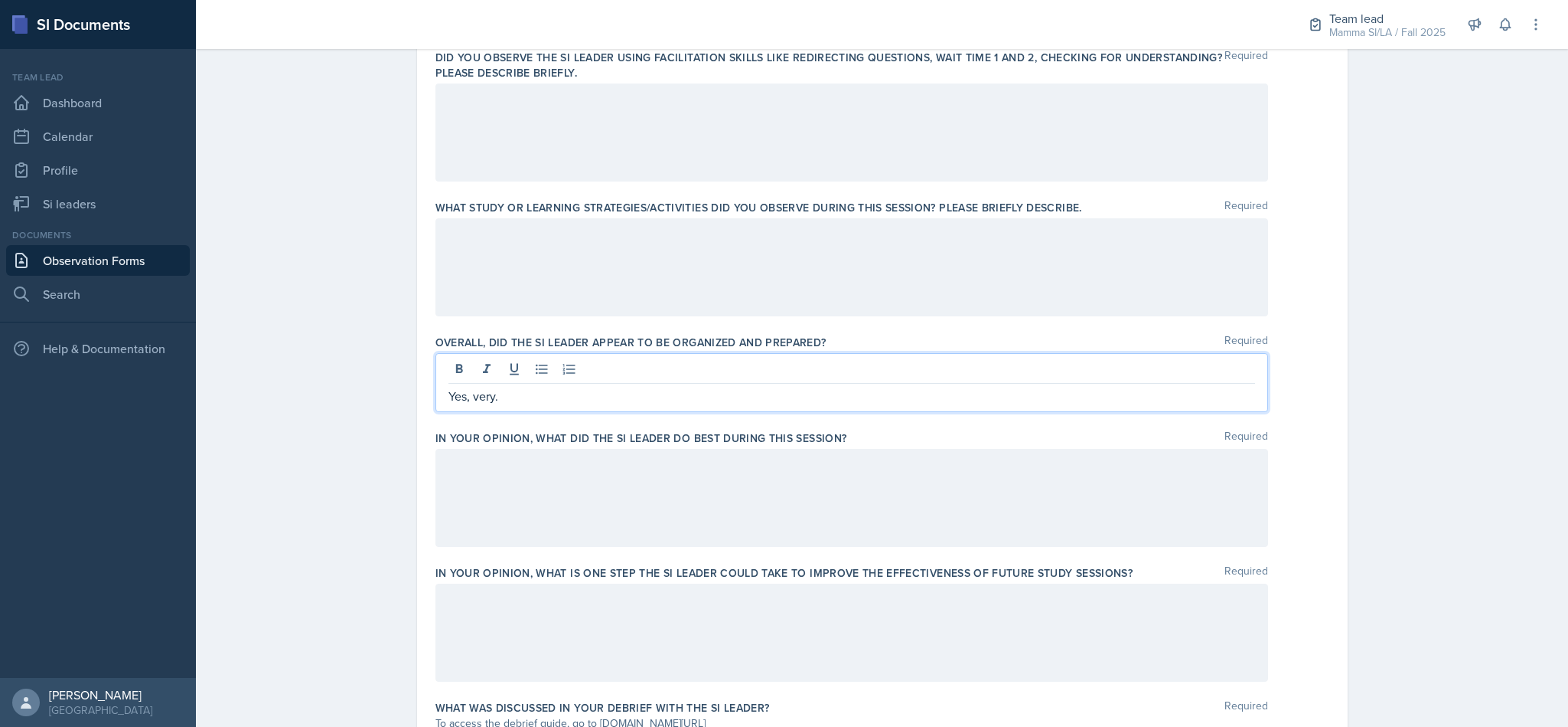
click at [702, 515] on div at bounding box center [852, 497] width 832 height 98
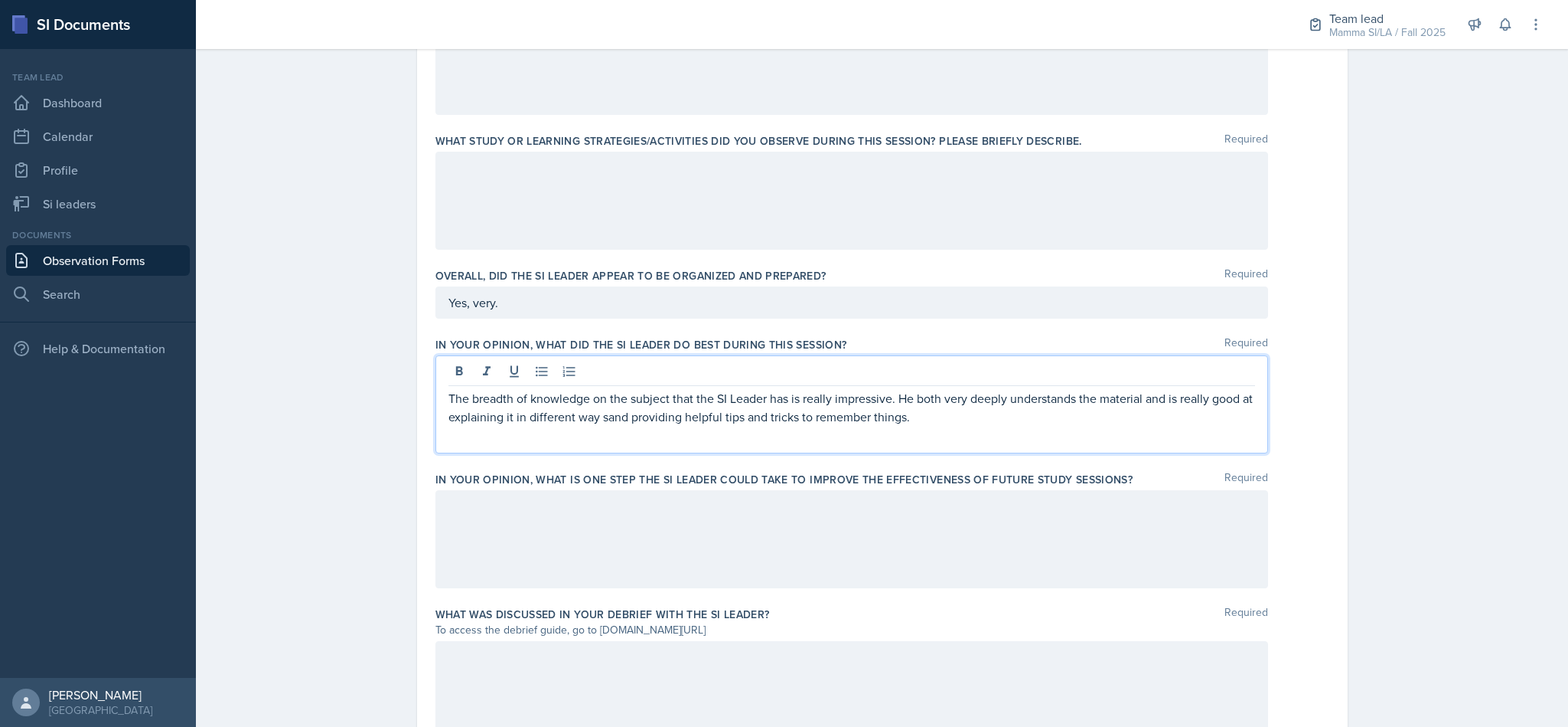
click at [600, 525] on div at bounding box center [852, 539] width 832 height 98
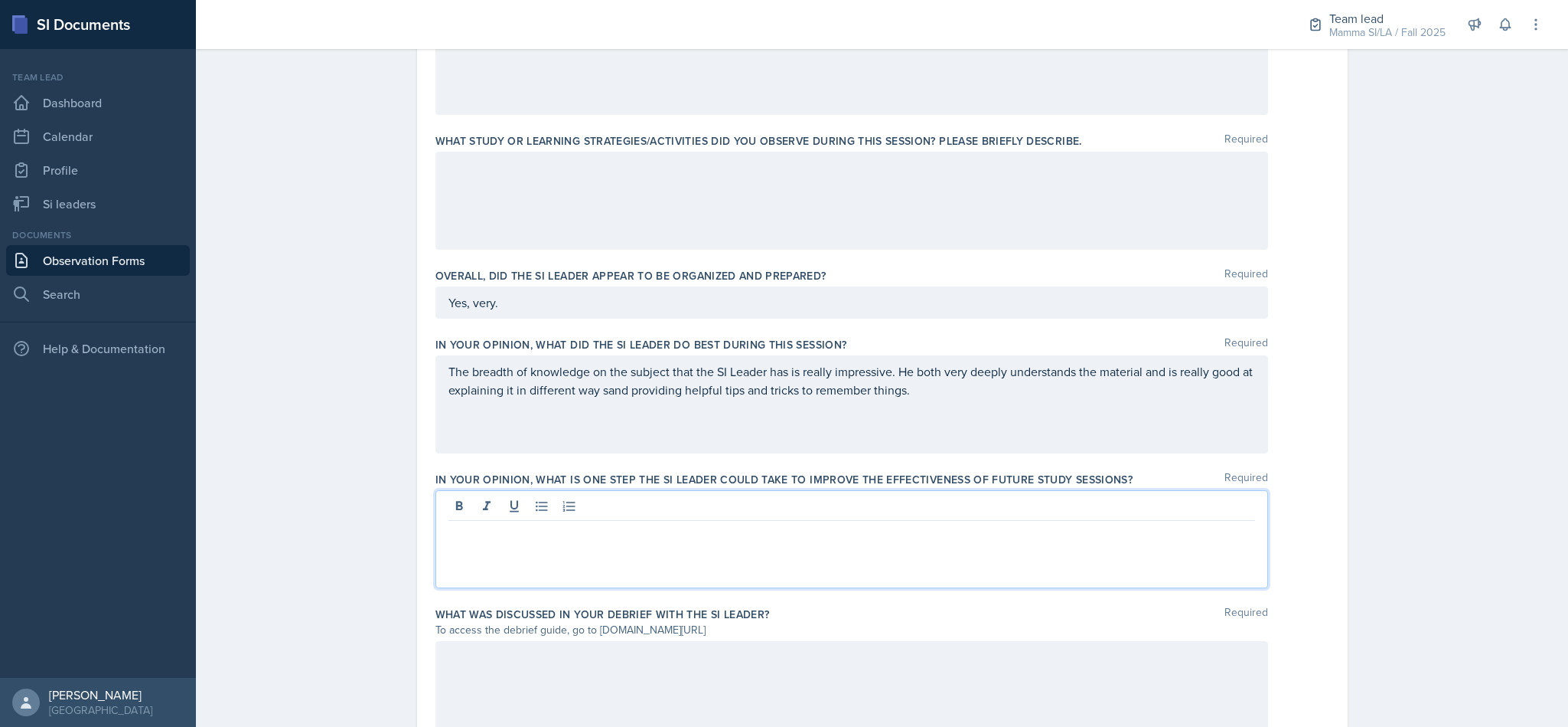
scroll to position [706, 0]
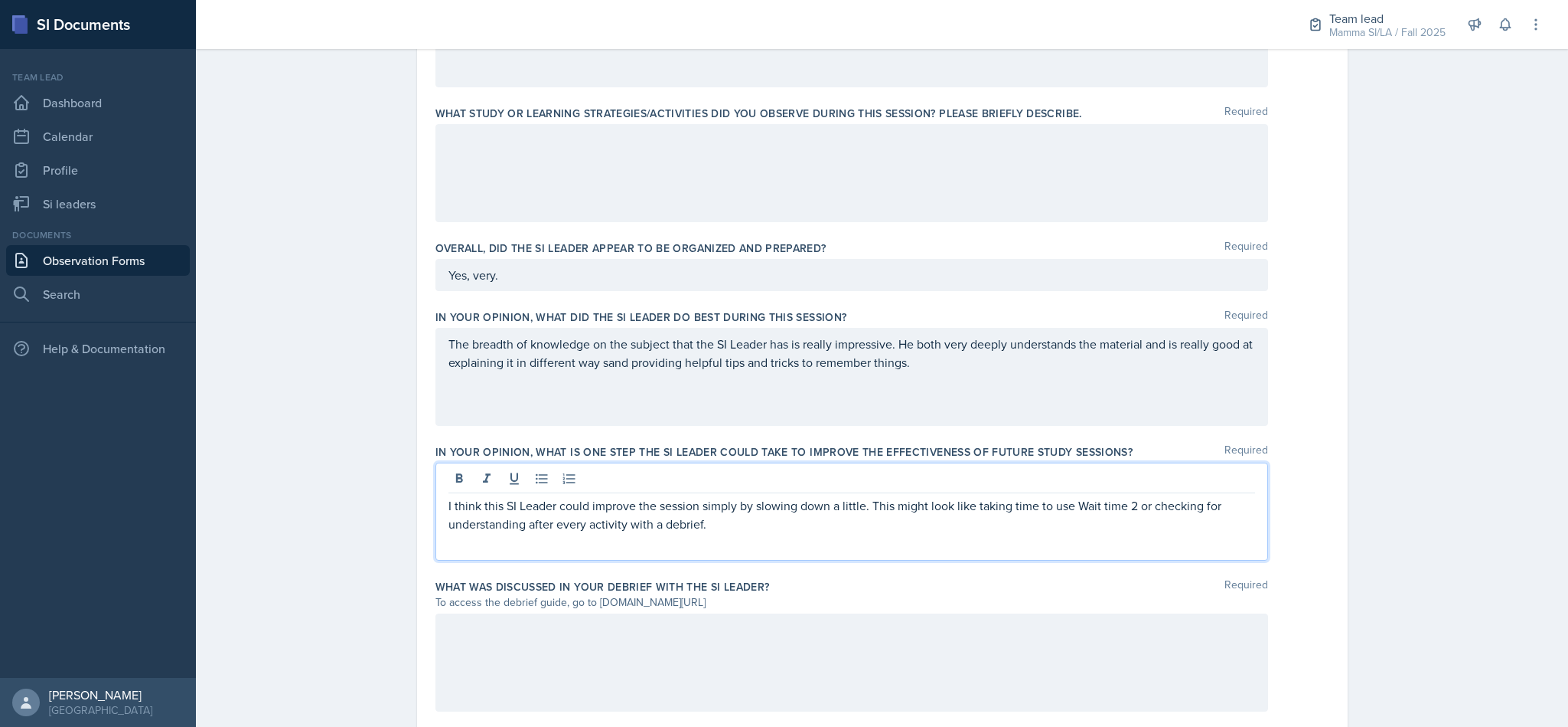
click at [758, 524] on p "I think this SI Leader could improve the session simply by slowing down a littl…" at bounding box center [851, 515] width 806 height 37
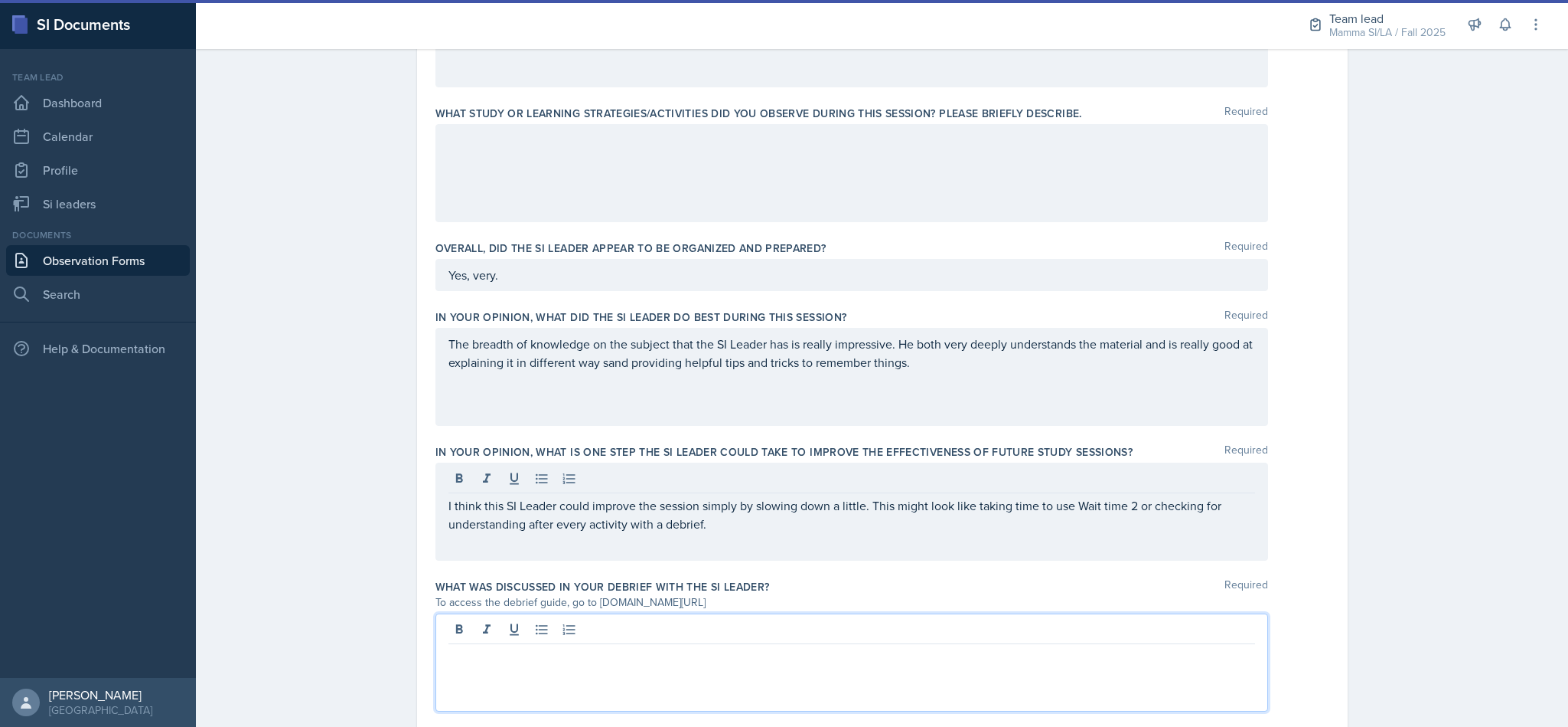
click at [742, 640] on div at bounding box center [852, 662] width 832 height 98
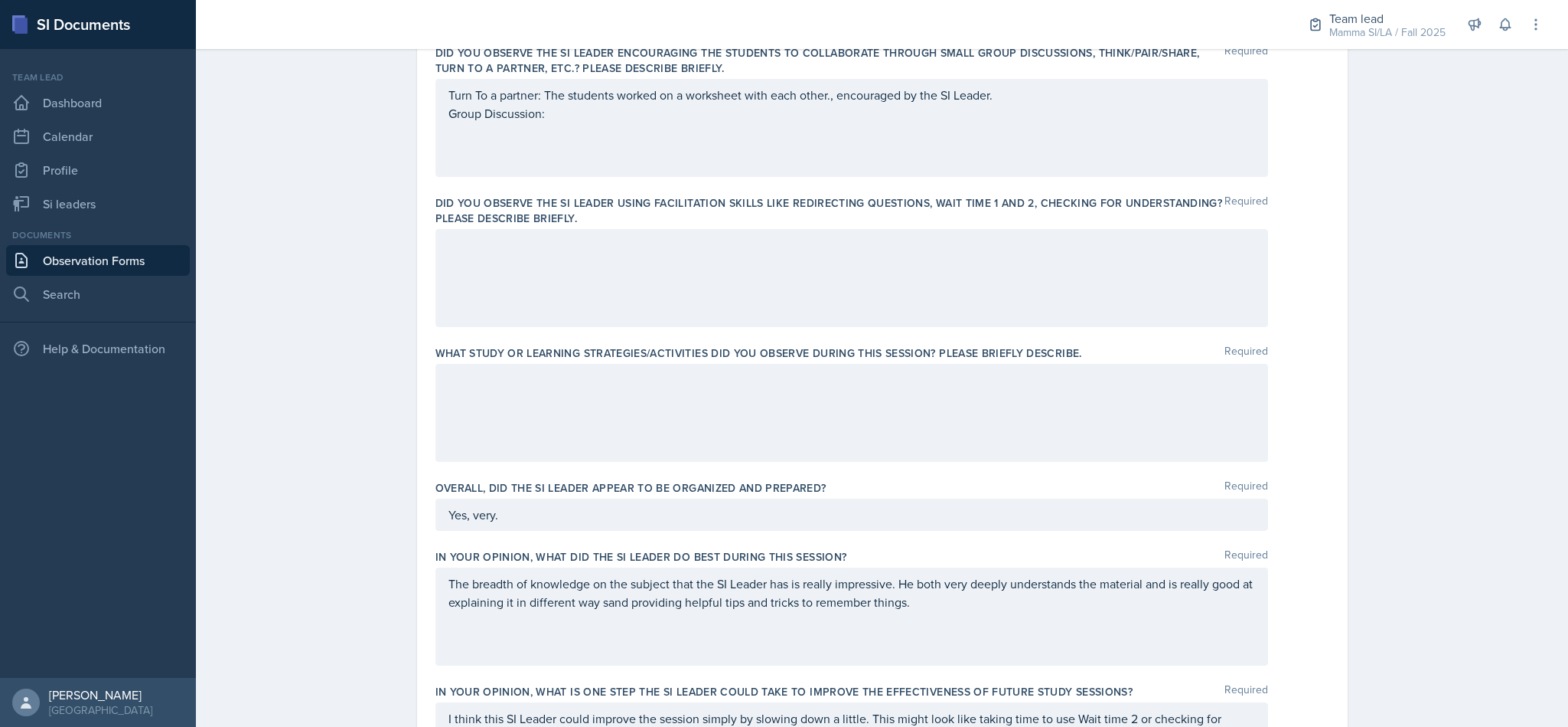
scroll to position [494, 0]
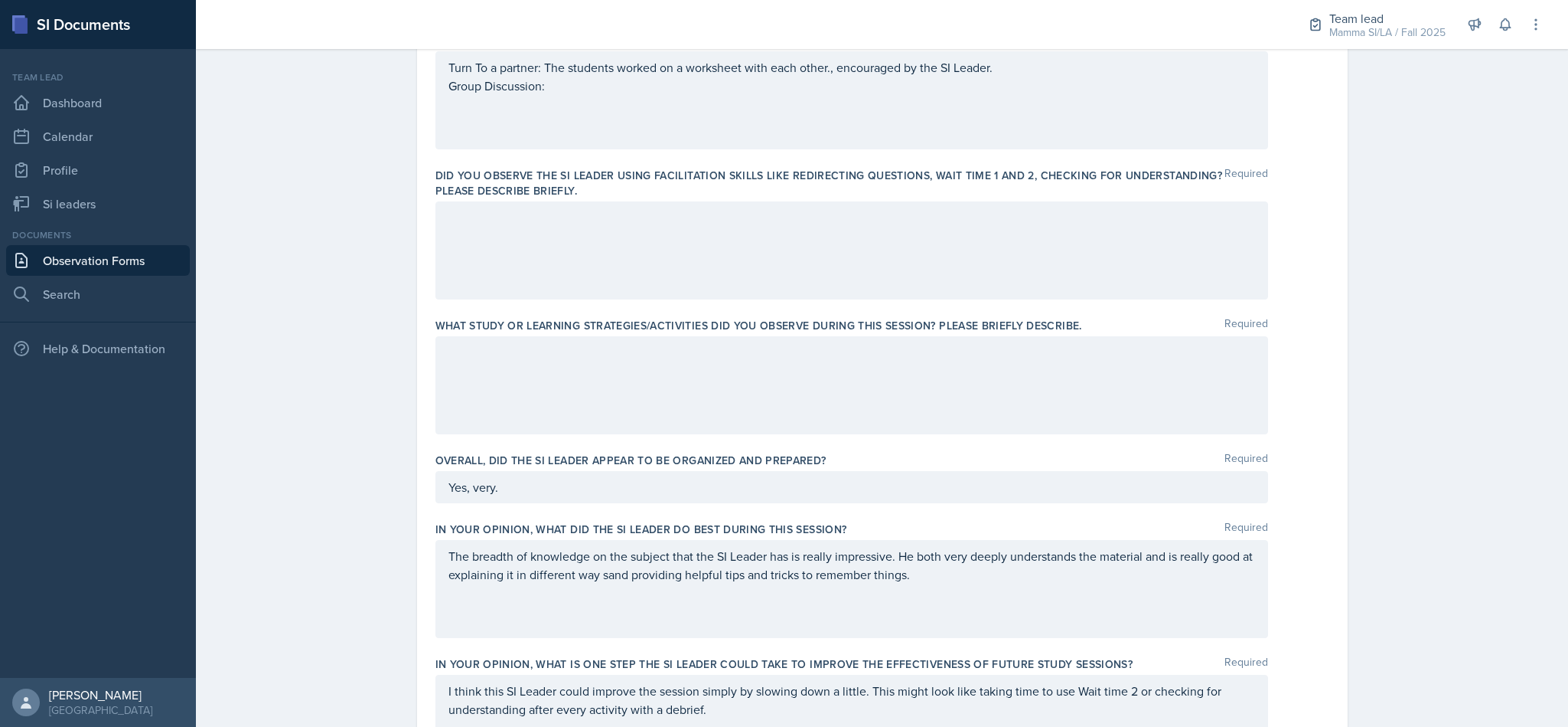
click at [937, 583] on p "The breadth of knowledge on the subject that the SI Leader has is really impres…" at bounding box center [851, 565] width 806 height 37
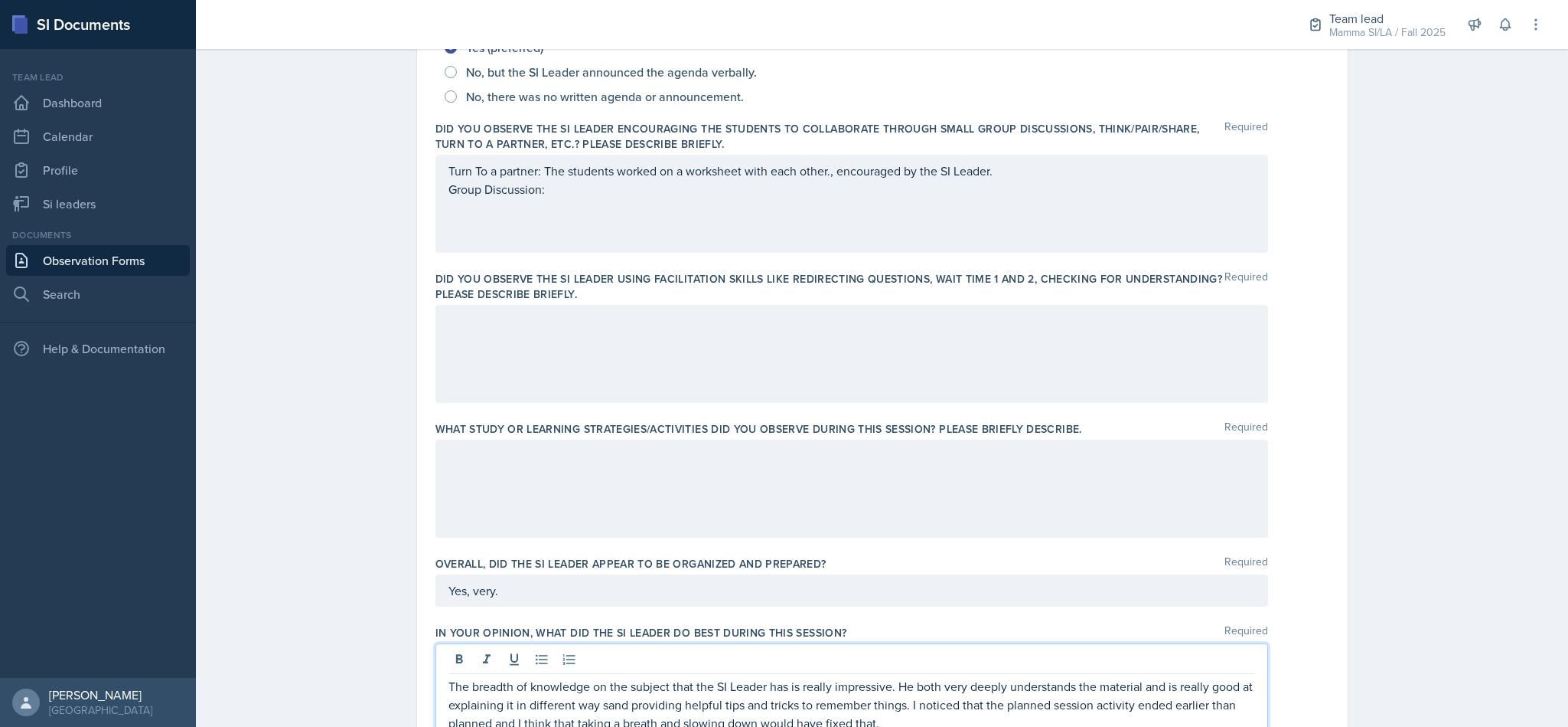
scroll to position [505, 0]
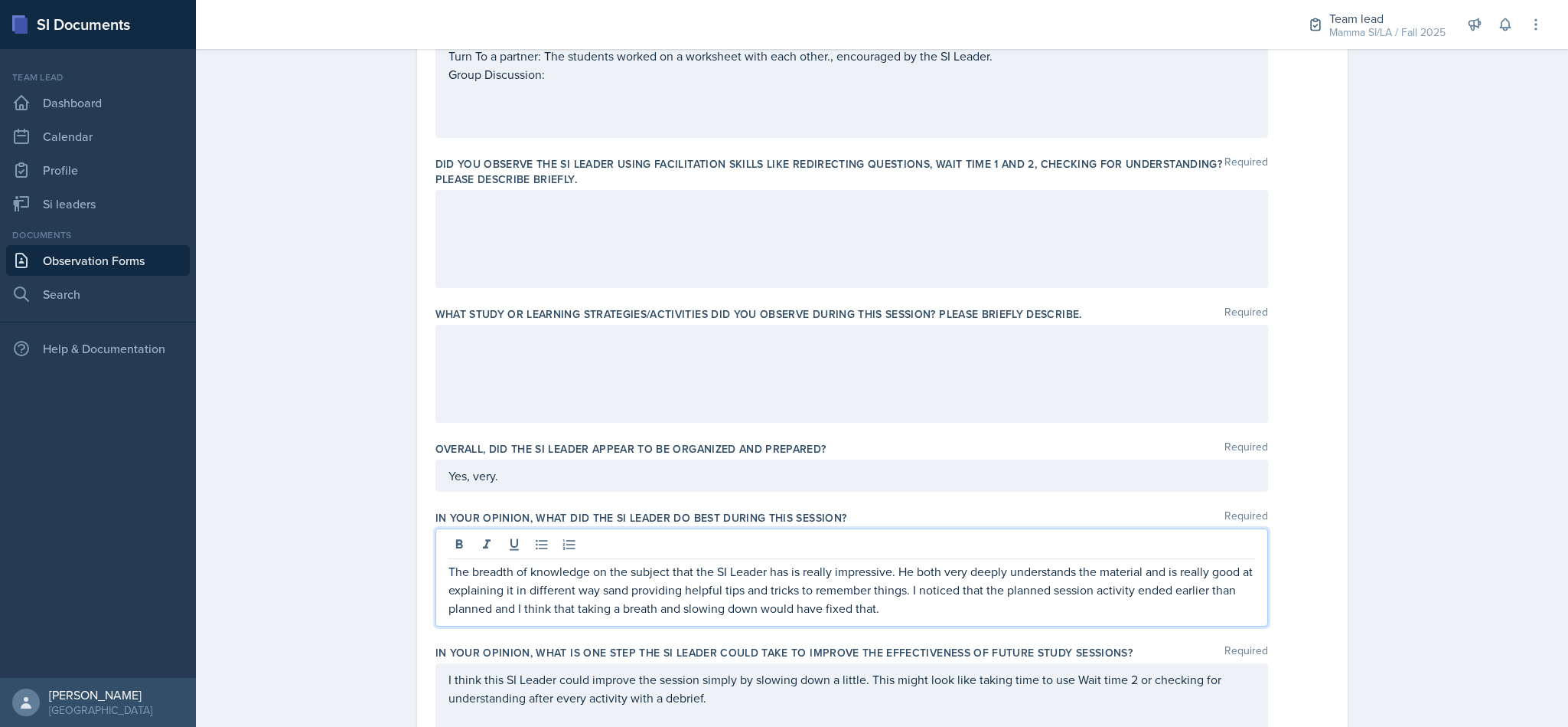
click at [587, 479] on p "Yes, very." at bounding box center [851, 475] width 806 height 18
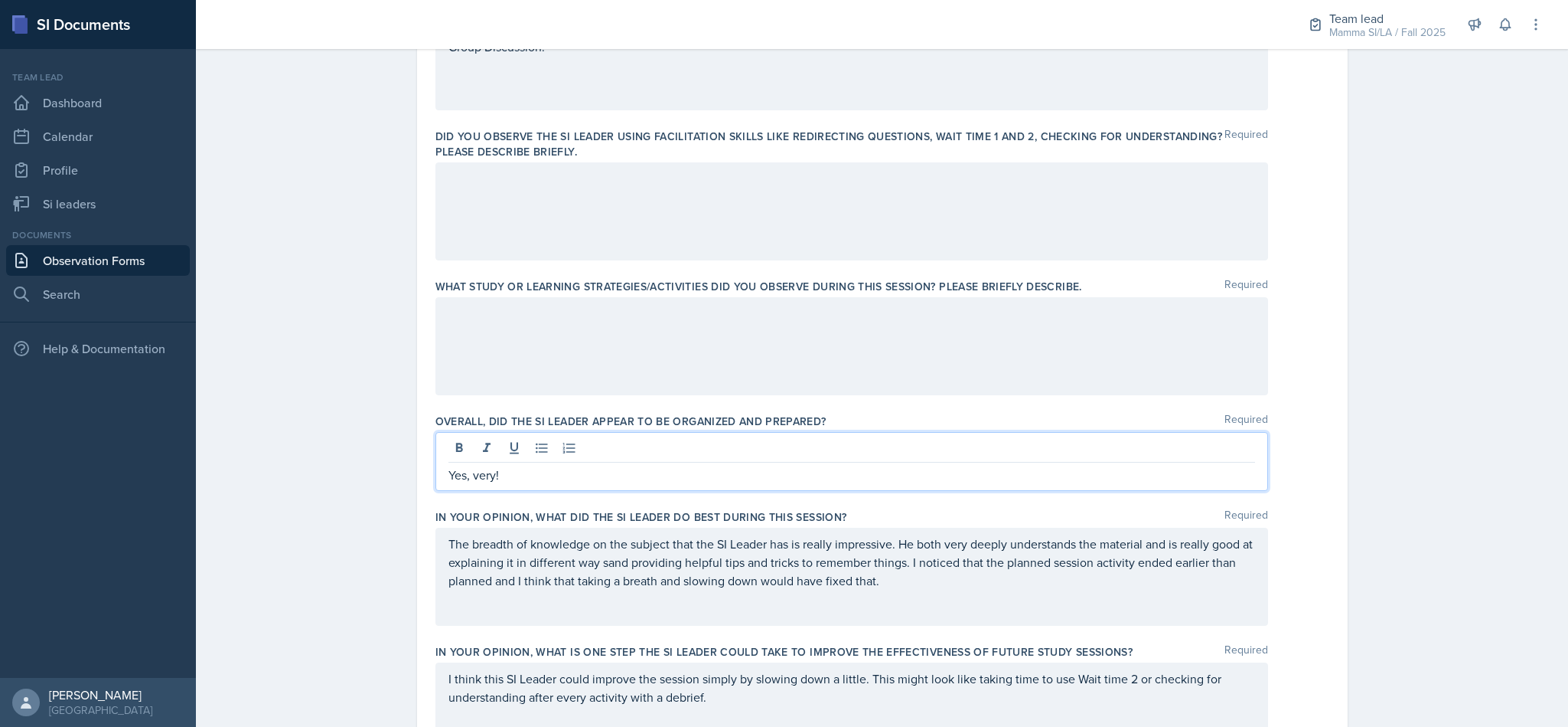
click at [567, 354] on div at bounding box center [852, 346] width 832 height 98
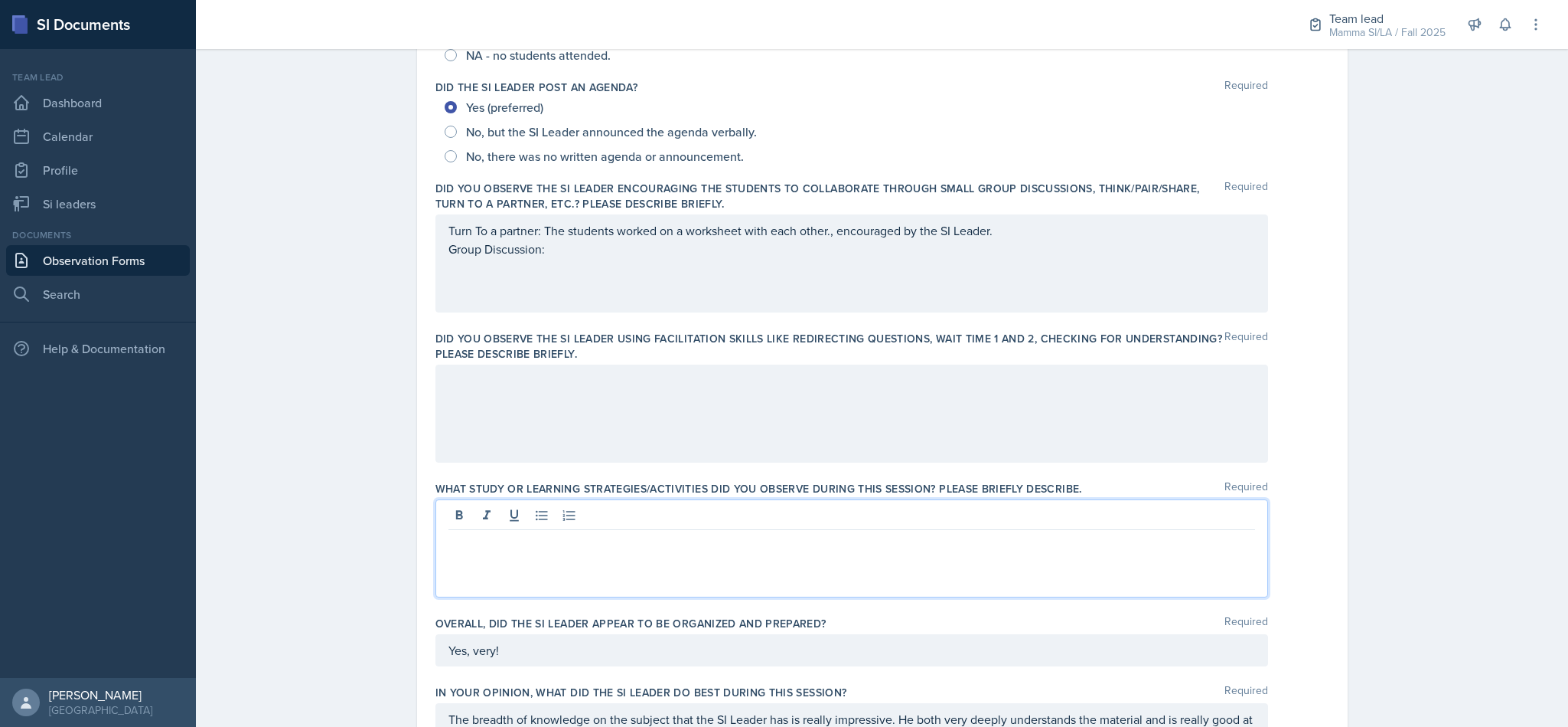
scroll to position [446, 0]
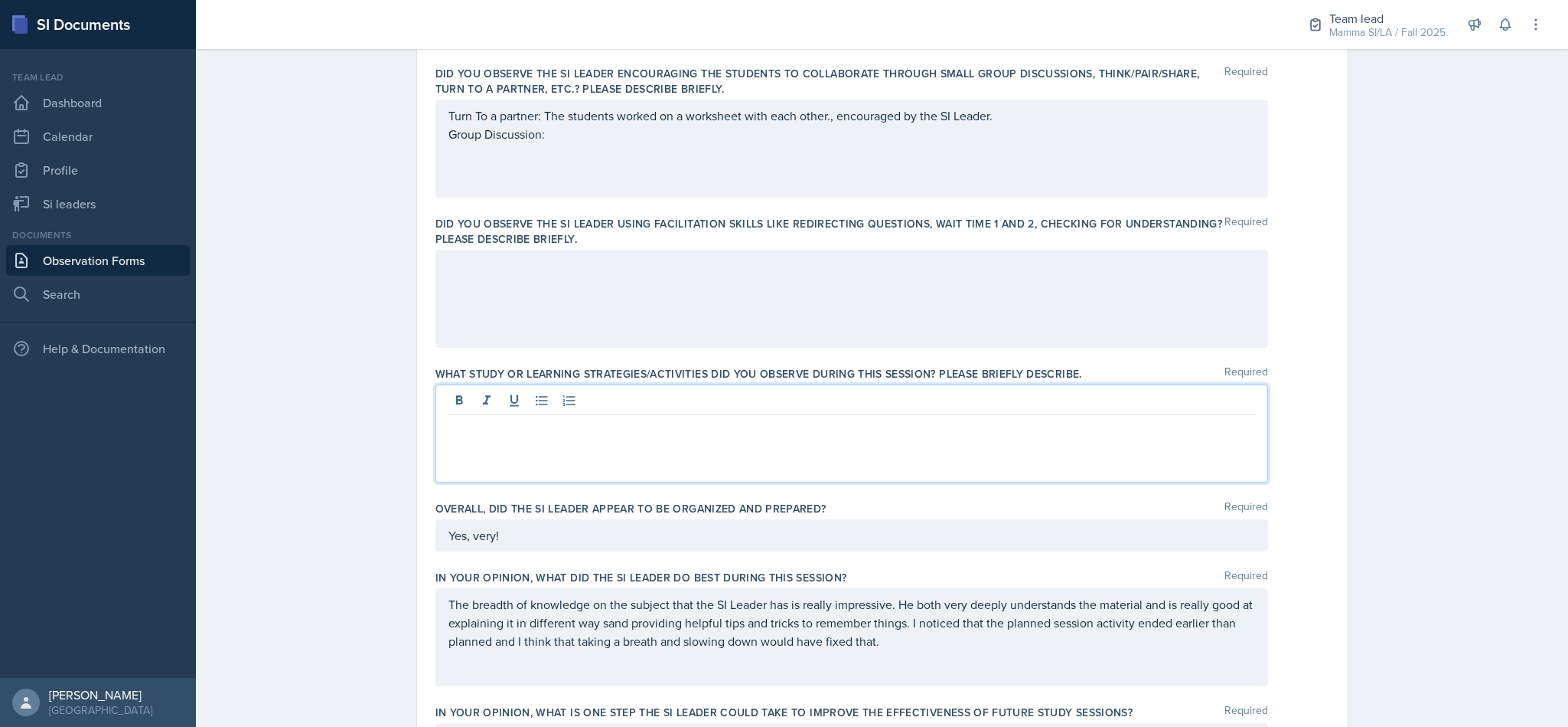
click at [1005, 129] on p "Group Discussion:" at bounding box center [851, 134] width 806 height 18
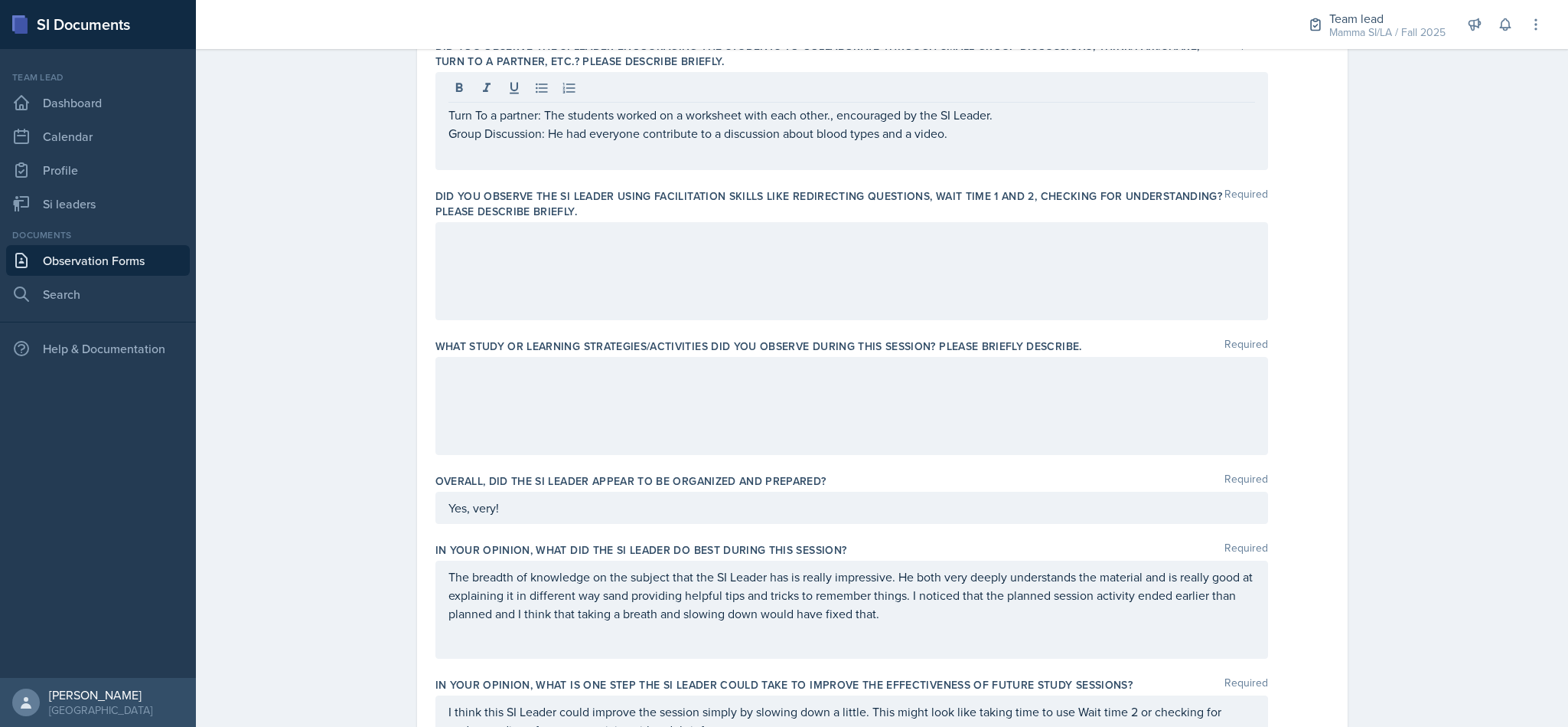
click at [857, 214] on label "Did you observe the SI Leader using facilitation skills like redirecting questi…" at bounding box center [830, 203] width 789 height 30
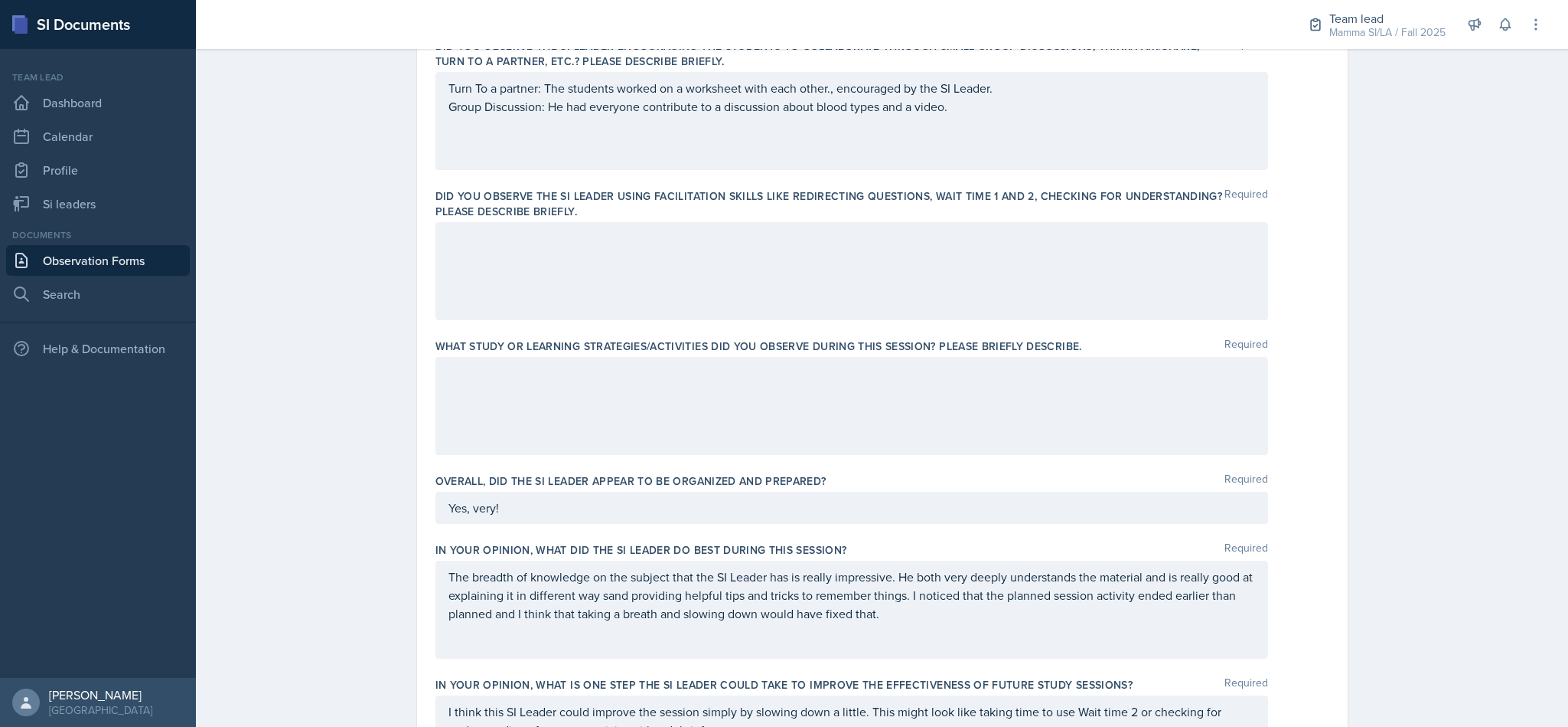
click at [822, 253] on div at bounding box center [852, 270] width 832 height 98
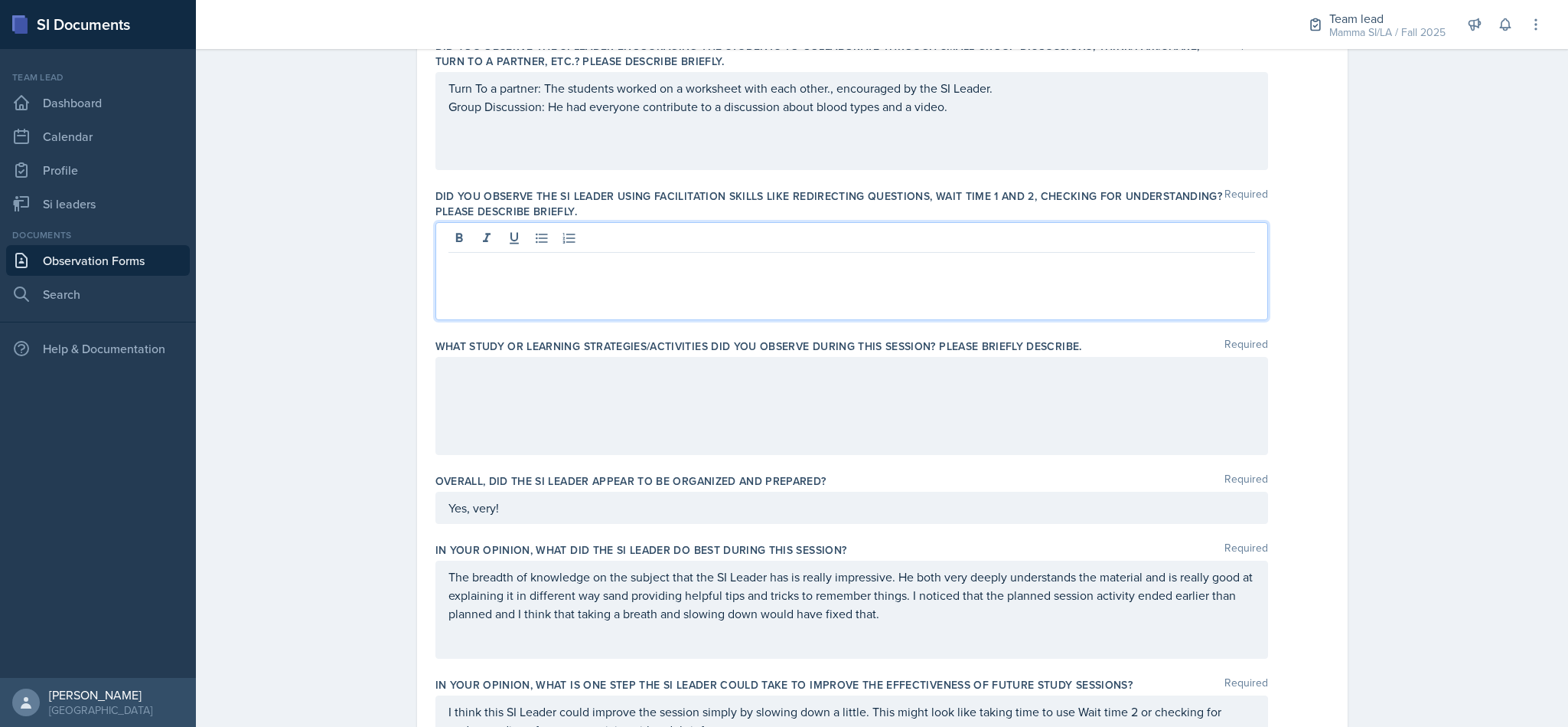
scroll to position [499, 0]
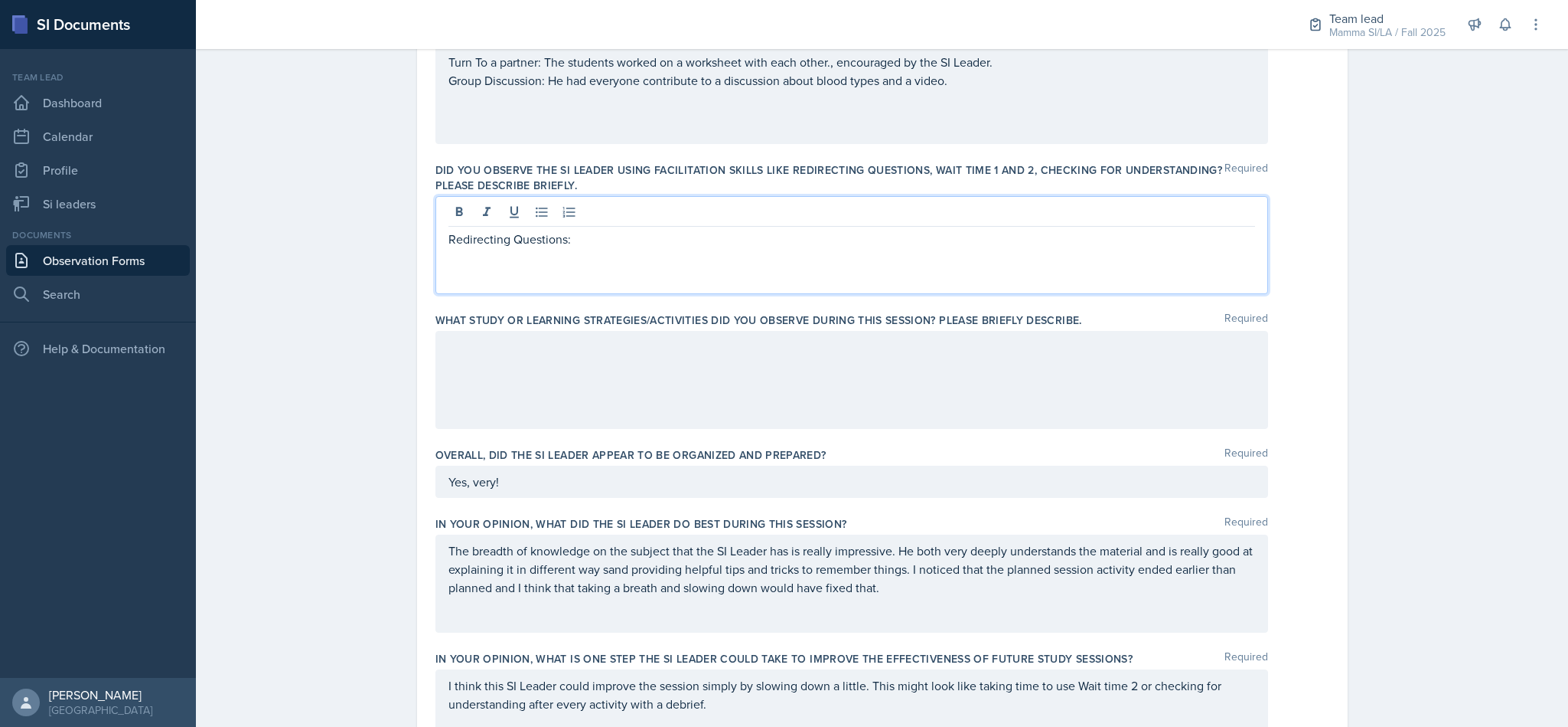
click at [675, 350] on div at bounding box center [852, 379] width 832 height 98
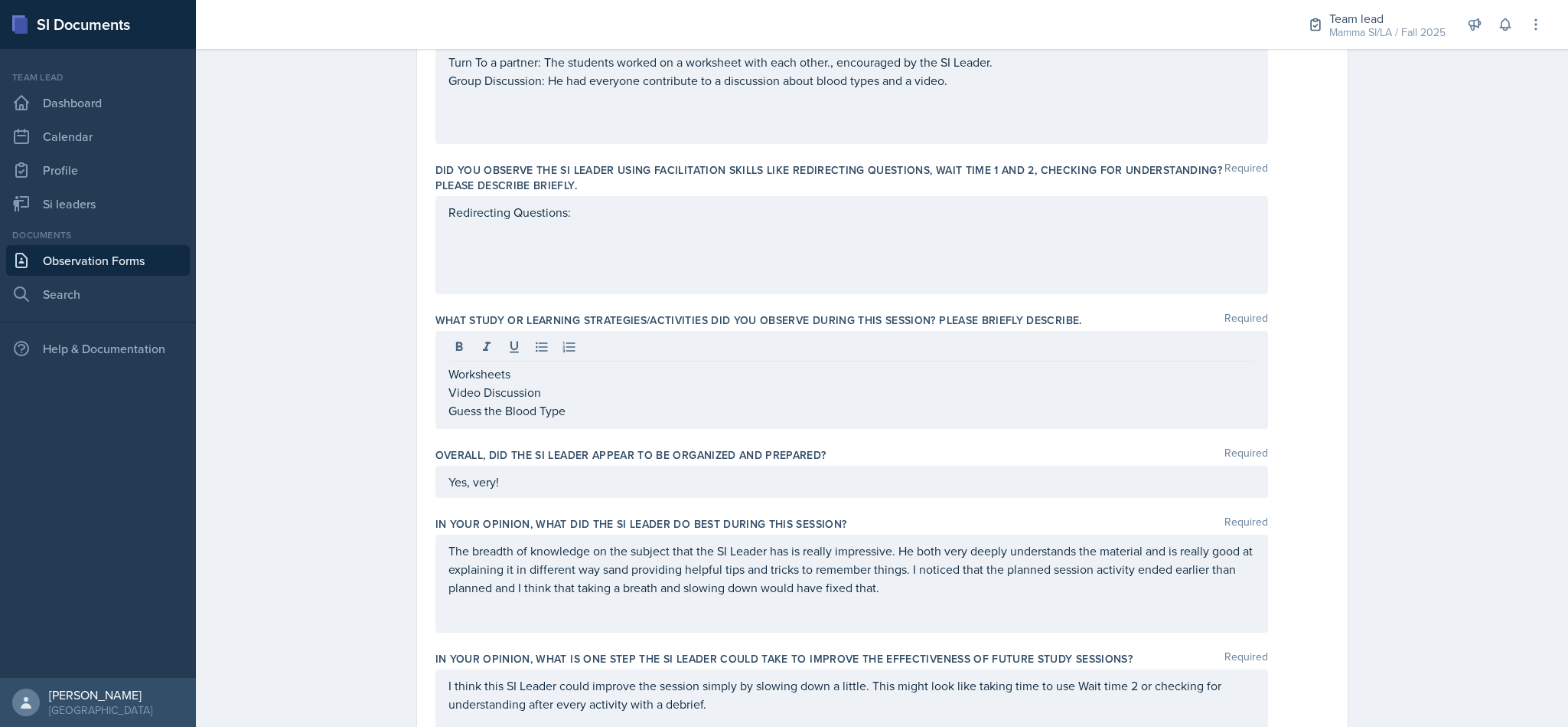
click at [788, 223] on div "Redirecting Questions:" at bounding box center [852, 244] width 832 height 98
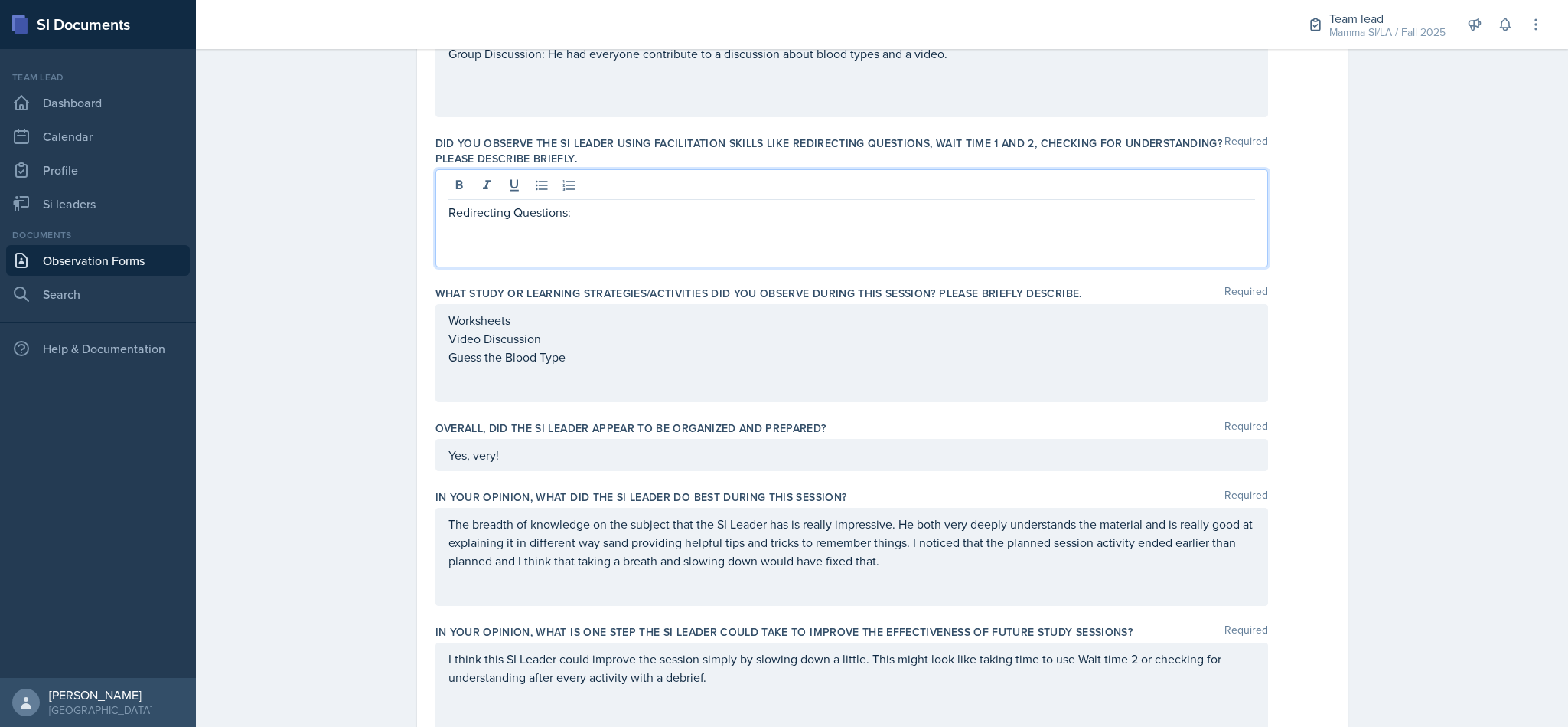
click at [570, 363] on div "Worksheets Video Discussion Guess the Blood Type" at bounding box center [851, 338] width 806 height 55
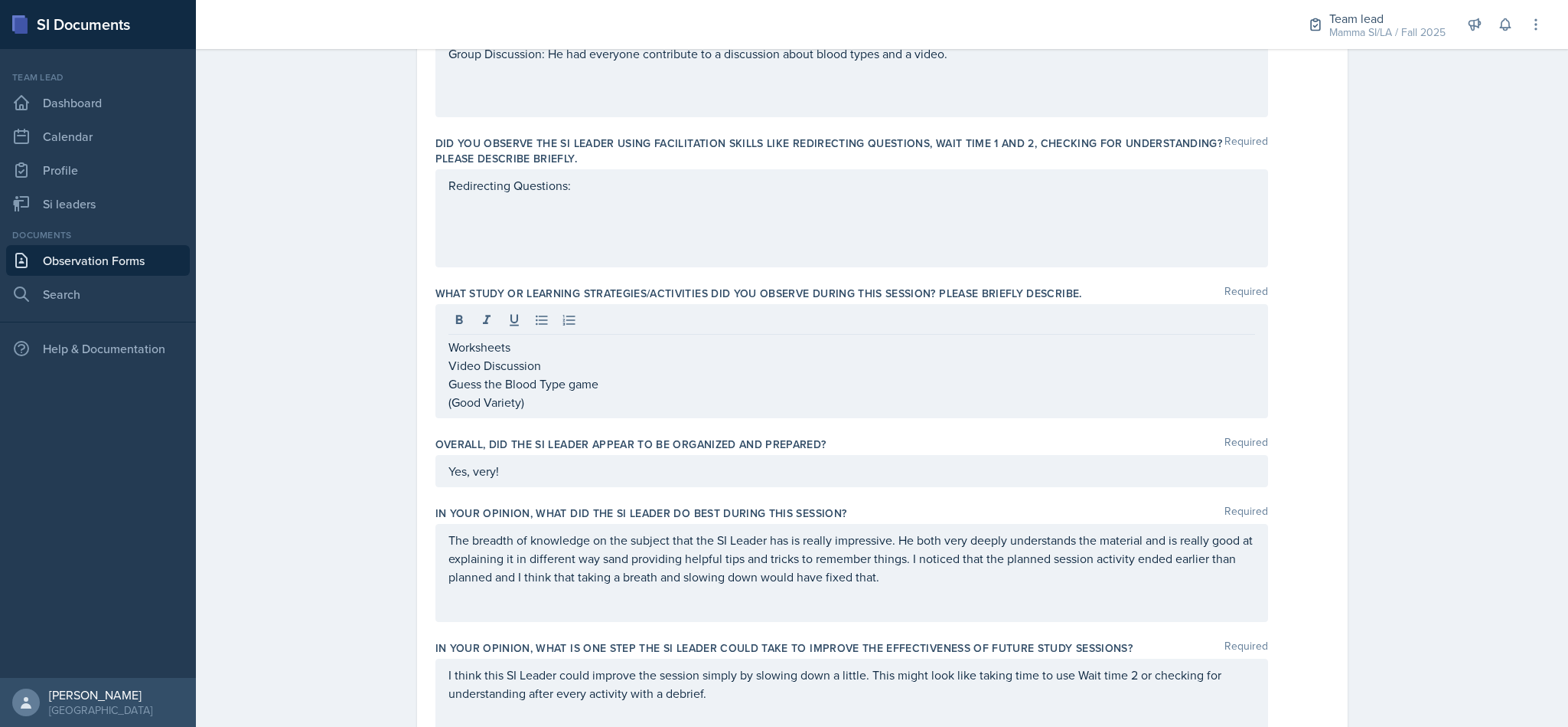
click at [621, 170] on div "Redirecting Questions:" at bounding box center [852, 218] width 832 height 98
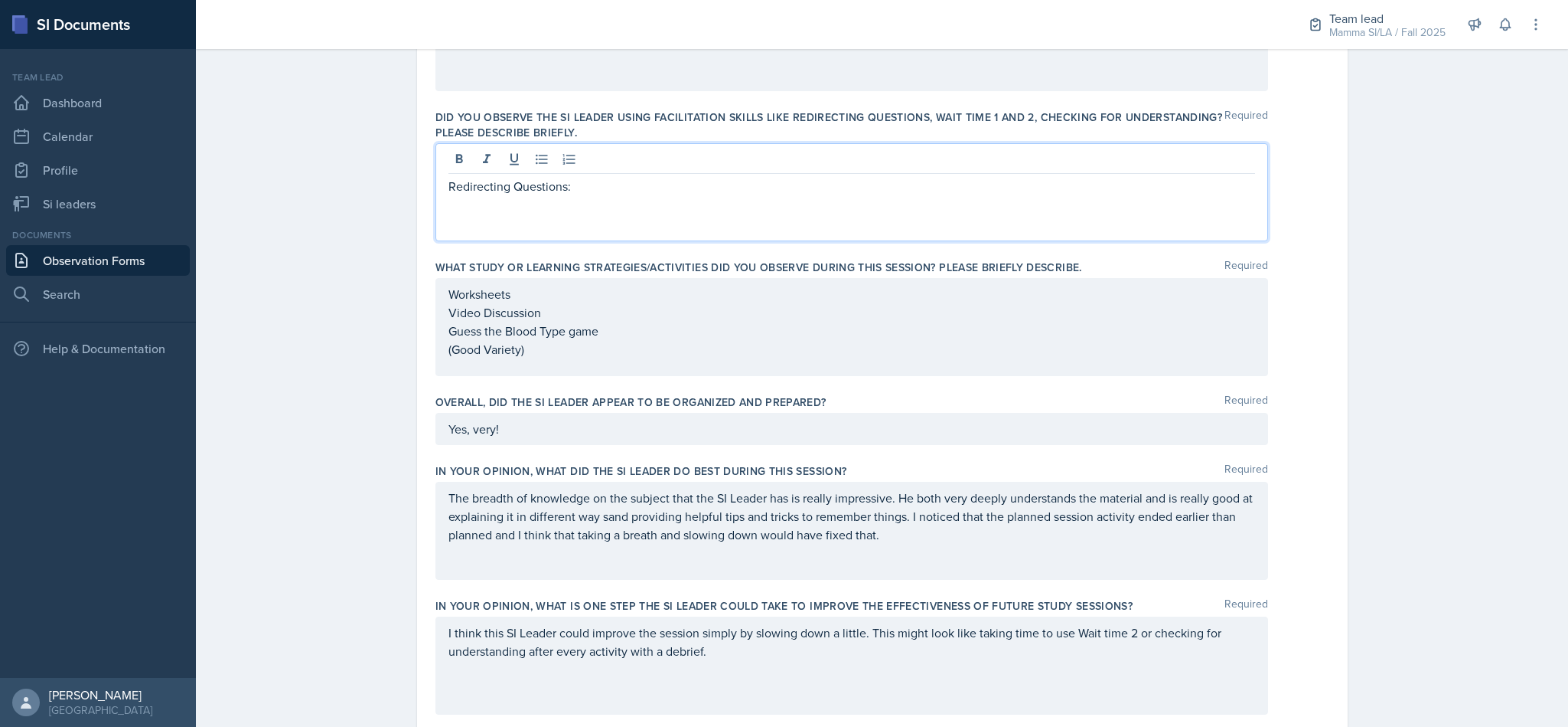
scroll to position [322, 0]
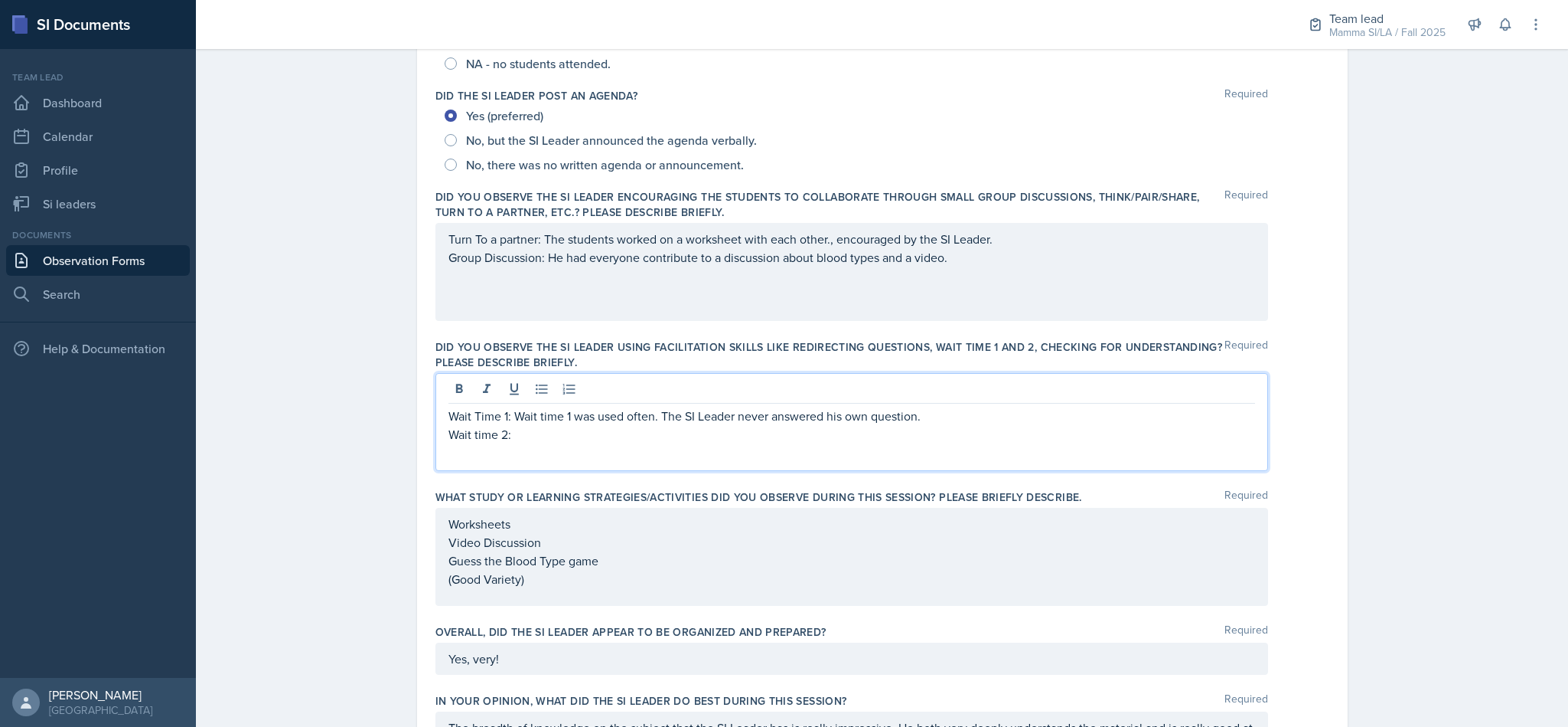
click at [437, 421] on div "Wait Time 1: Wait time 1 was used often. The SI Leader never answered his own q…" at bounding box center [852, 421] width 832 height 98
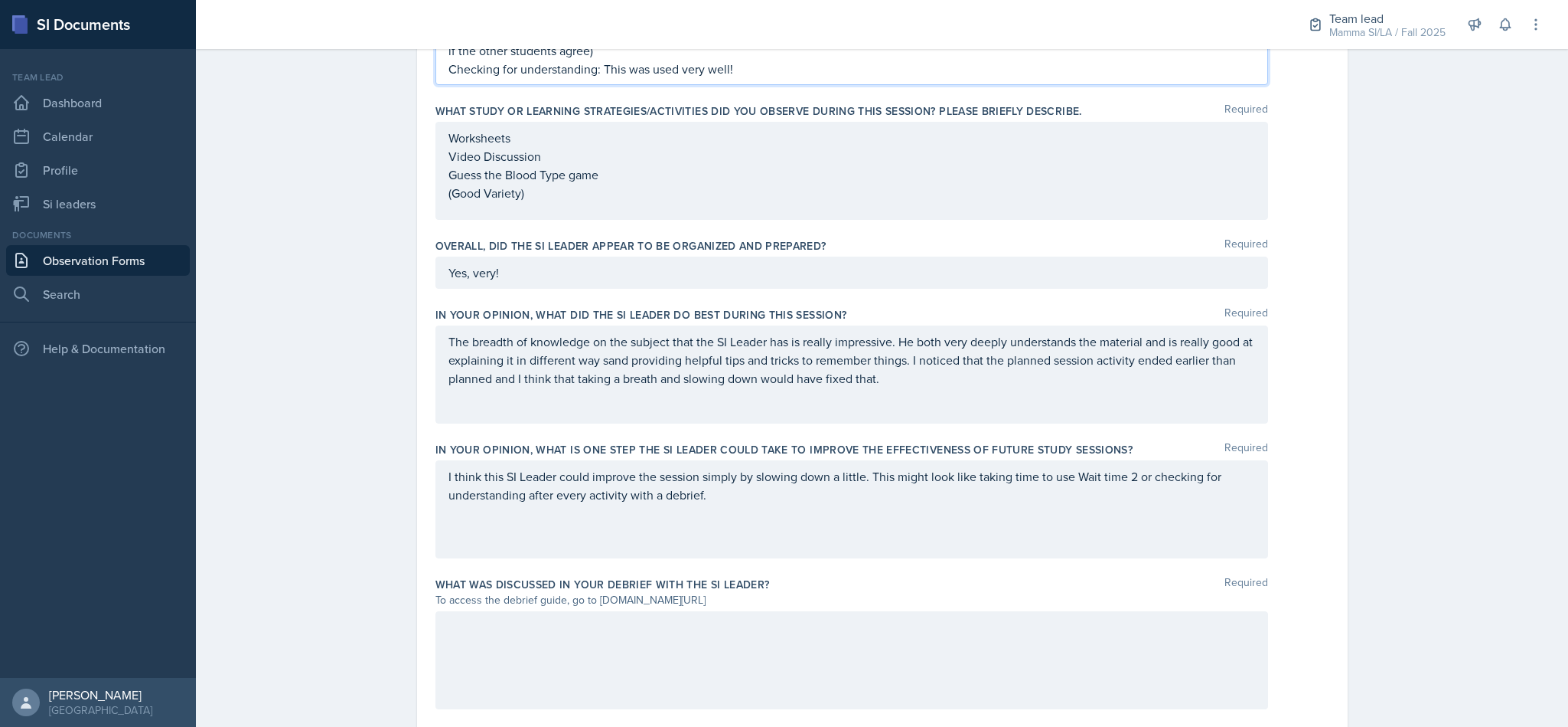
scroll to position [923, 0]
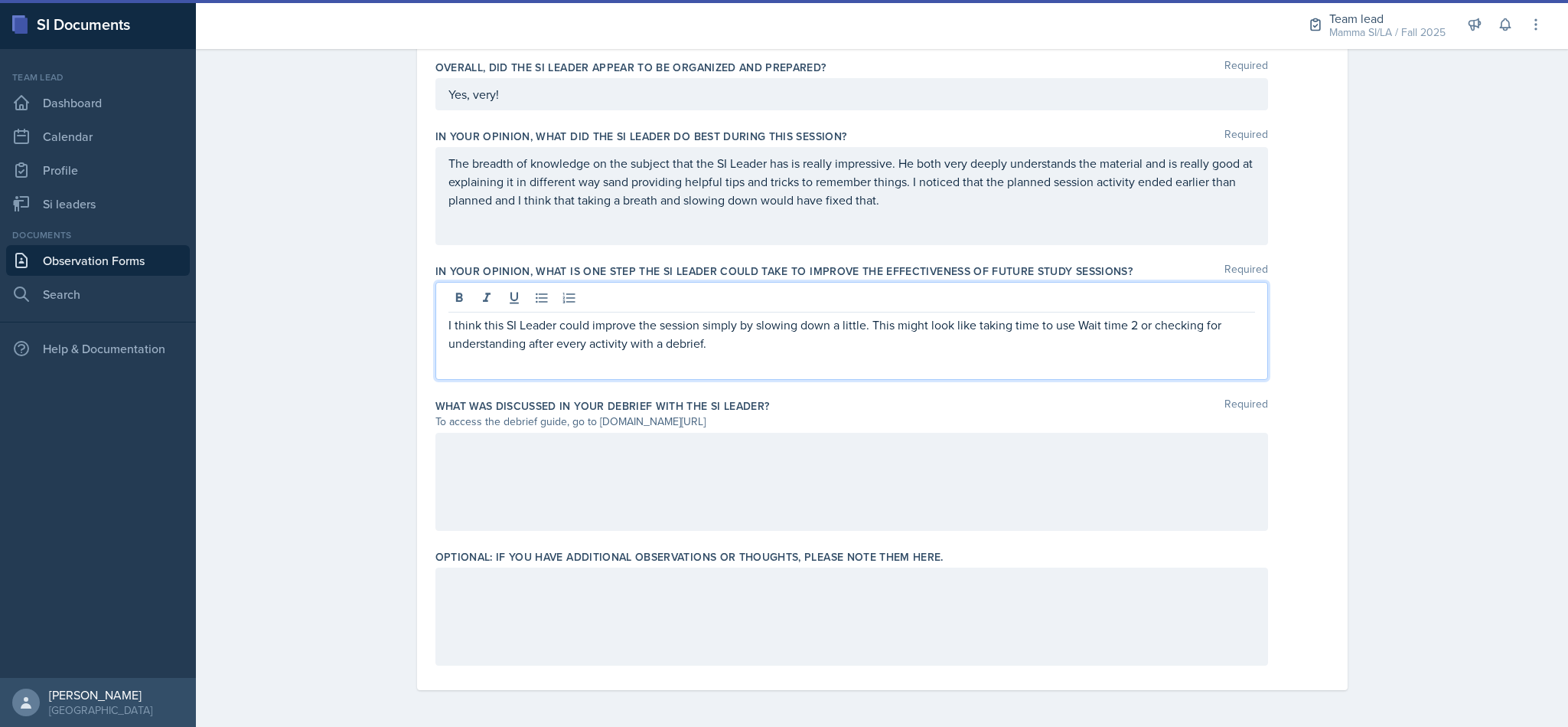
click at [753, 317] on p "I think this SI Leader could improve the session simply by slowing down a littl…" at bounding box center [851, 334] width 806 height 37
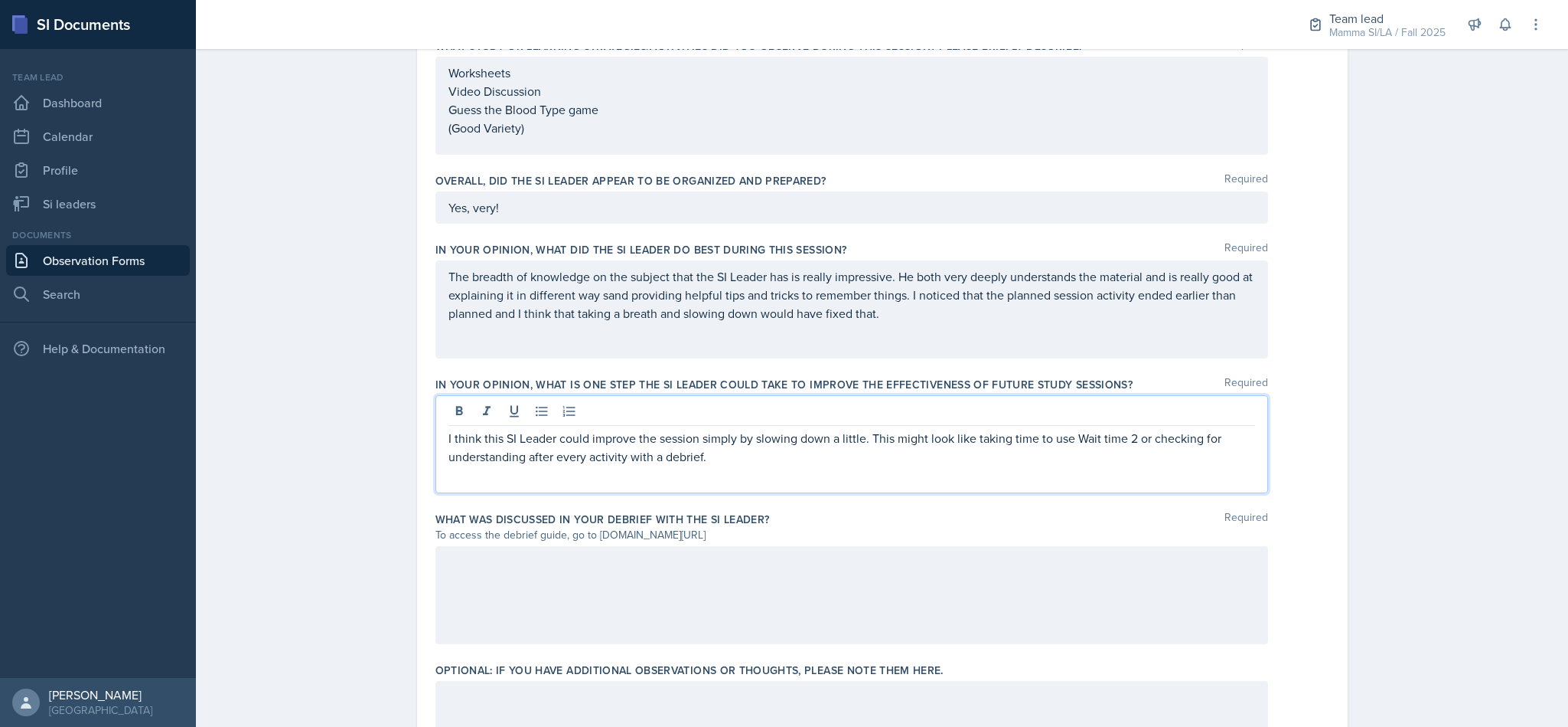
scroll to position [513, 0]
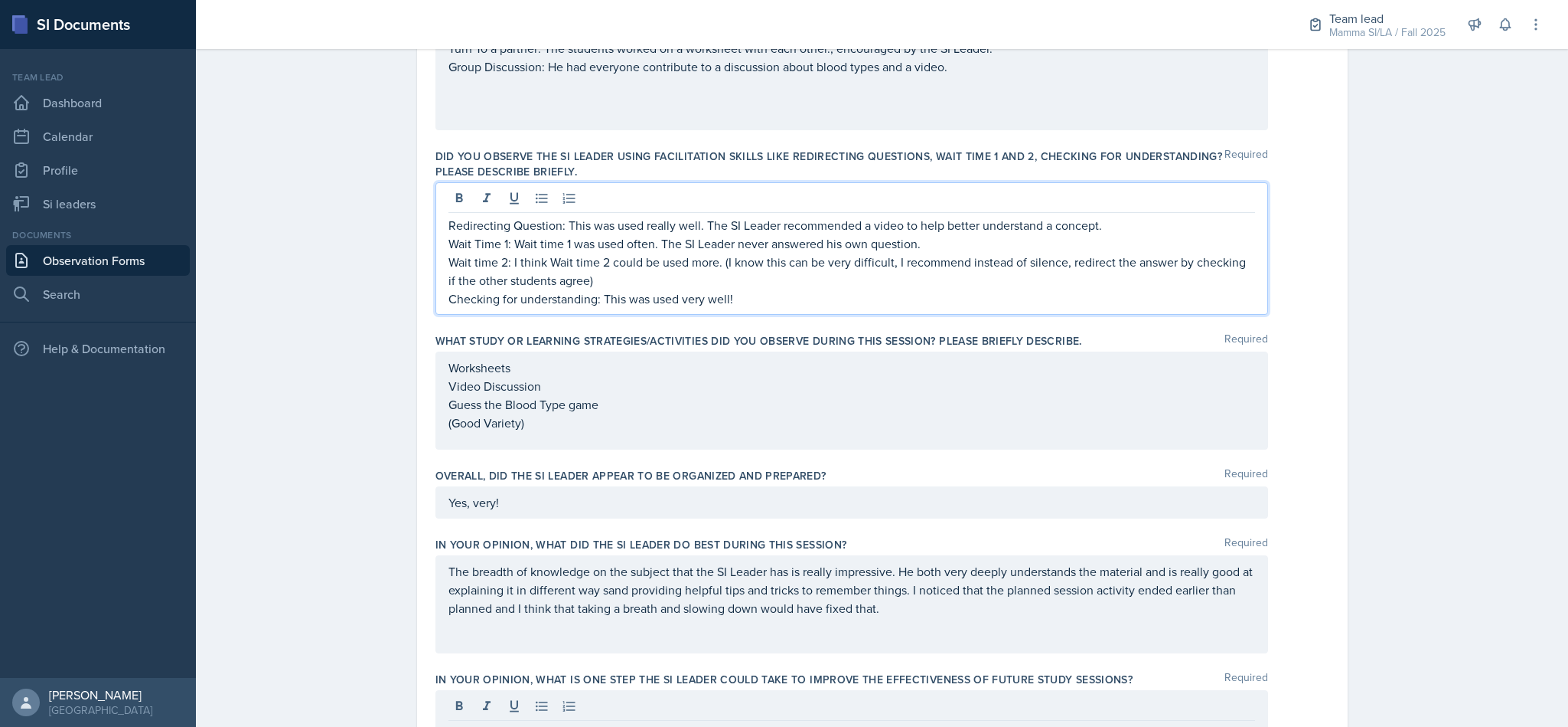
click at [777, 290] on p "Checking for understanding: This was used very well!" at bounding box center [851, 299] width 806 height 18
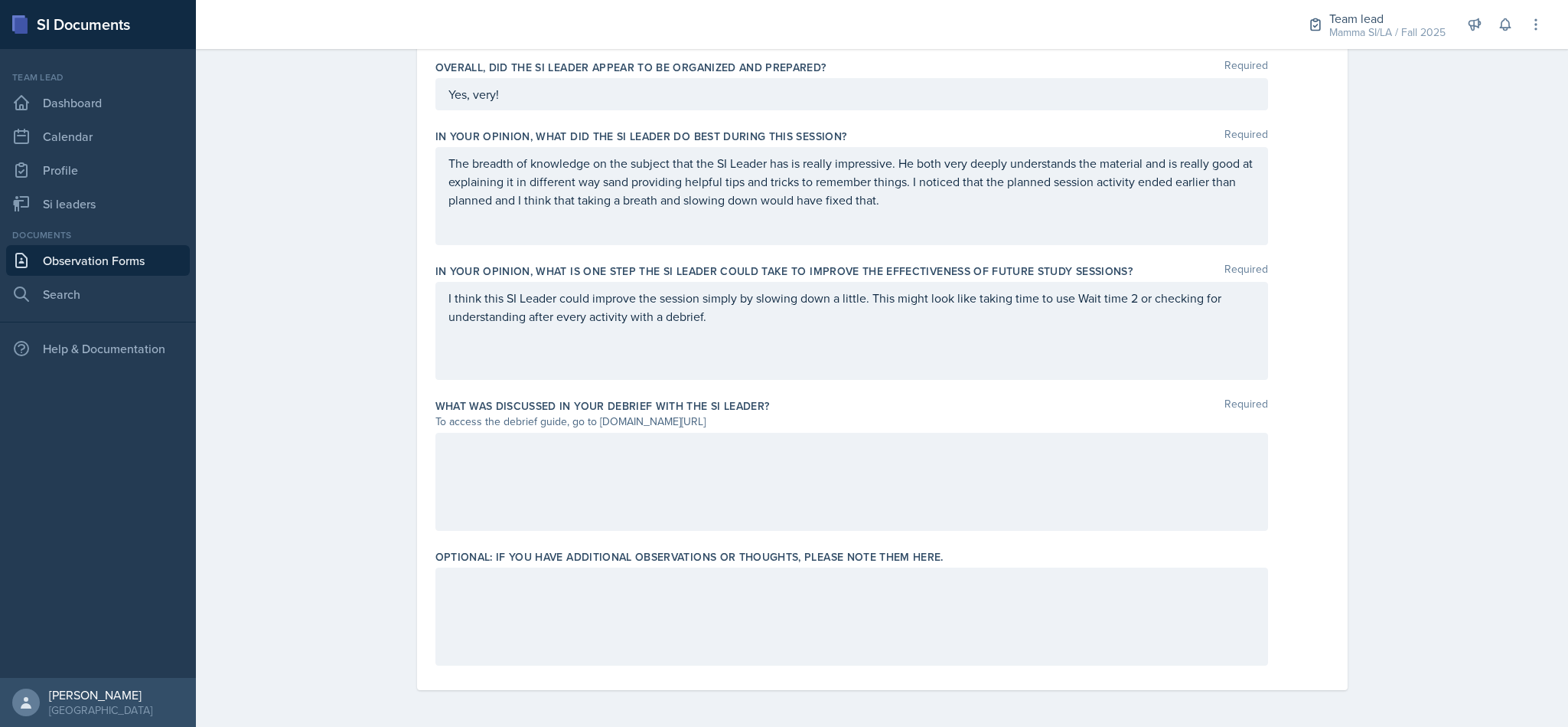
click at [699, 473] on div at bounding box center [852, 481] width 832 height 98
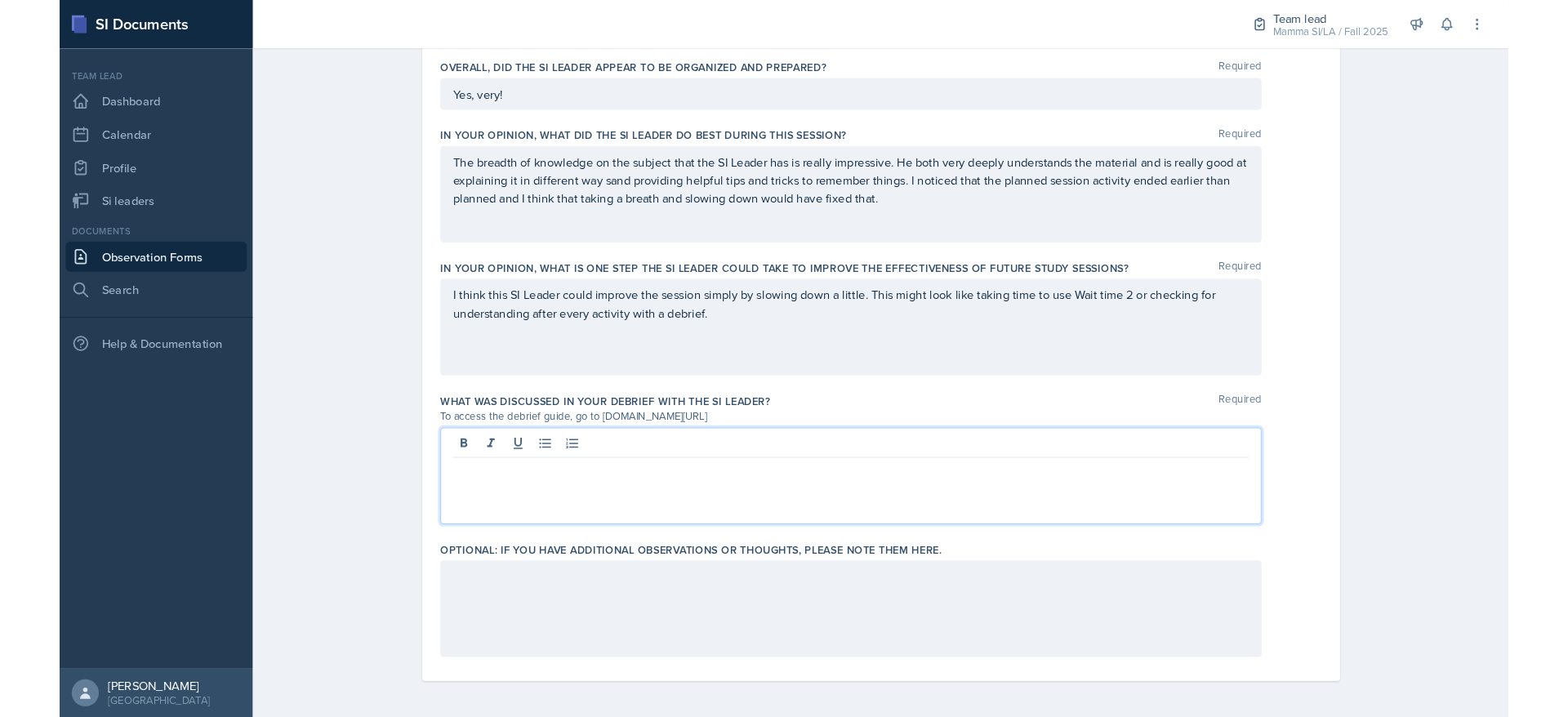
scroll to position [952, 0]
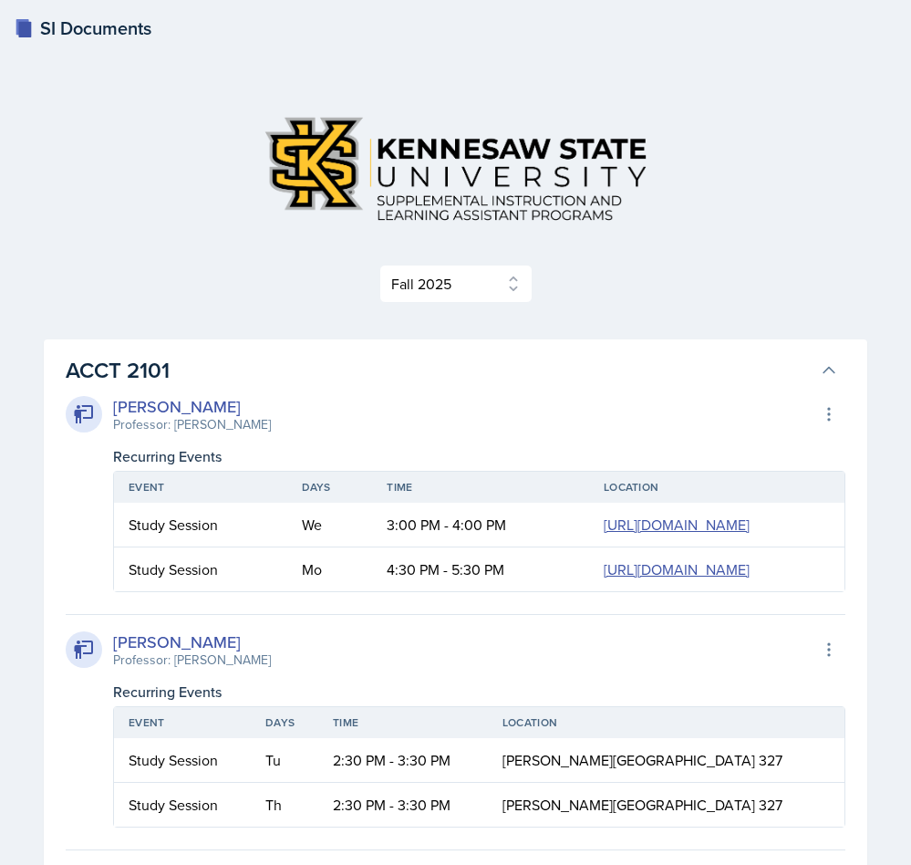
select select "2bed604d-1099-4043-b1bc-2365e8740244"
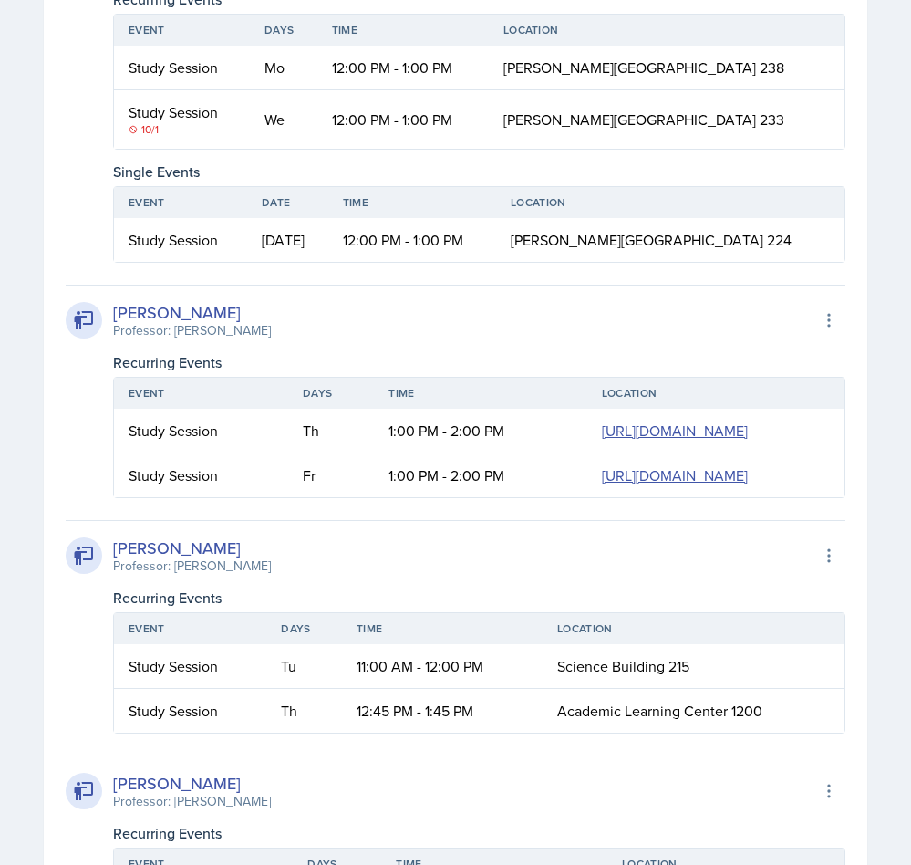
scroll to position [0, 26]
